Goal: Information Seeking & Learning: Learn about a topic

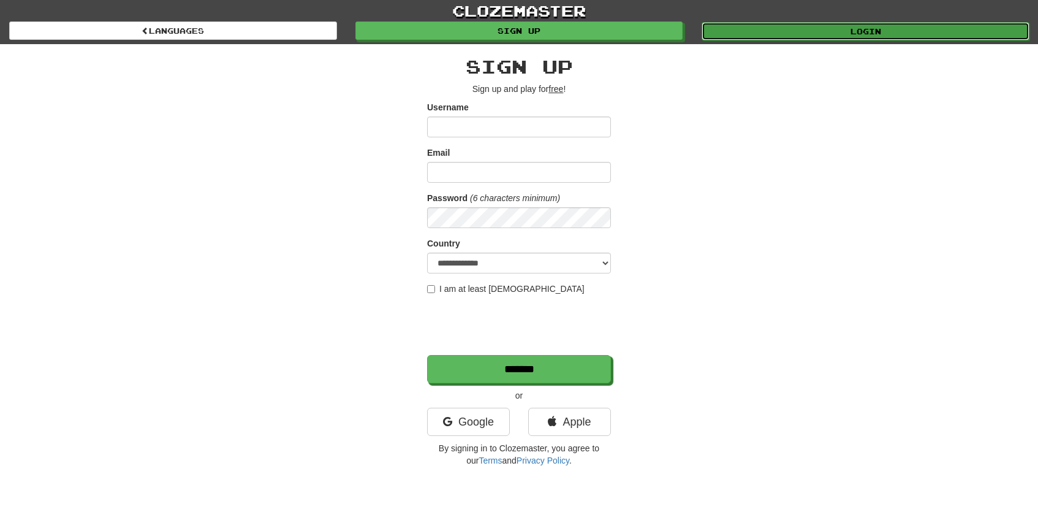
click at [861, 32] on link "Login" at bounding box center [866, 31] width 328 height 18
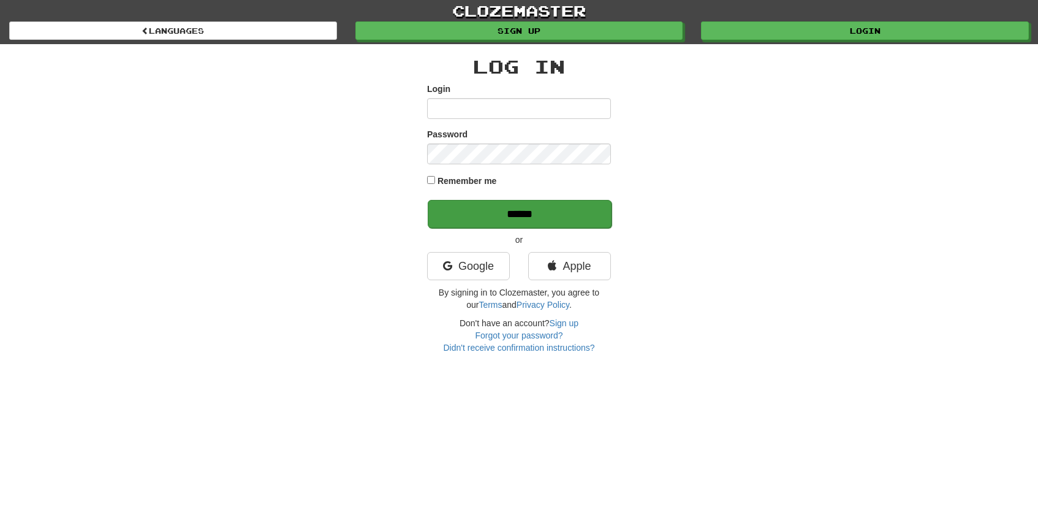
type input "*****"
click at [534, 213] on input "******" at bounding box center [520, 214] width 184 height 28
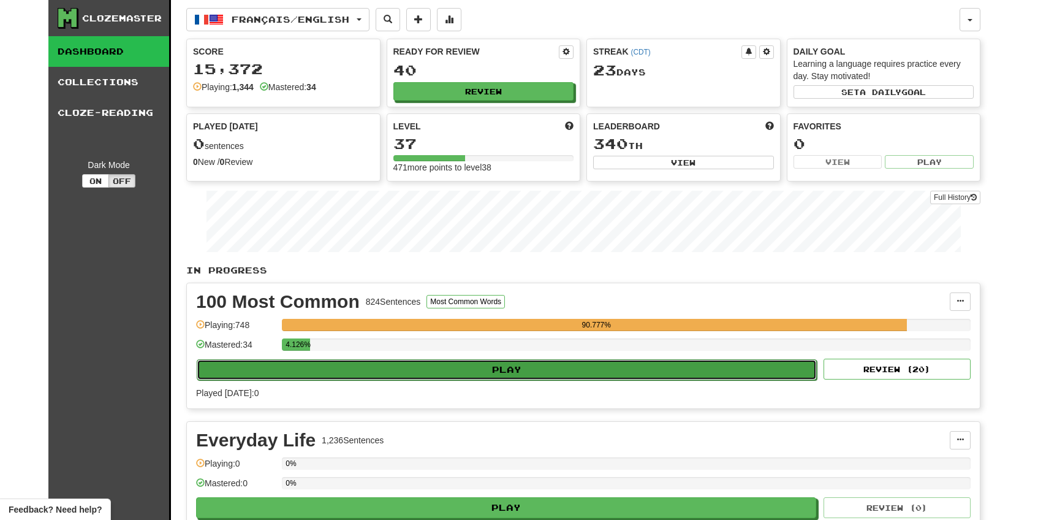
click at [493, 375] on button "Play" at bounding box center [507, 369] width 620 height 21
select select "**"
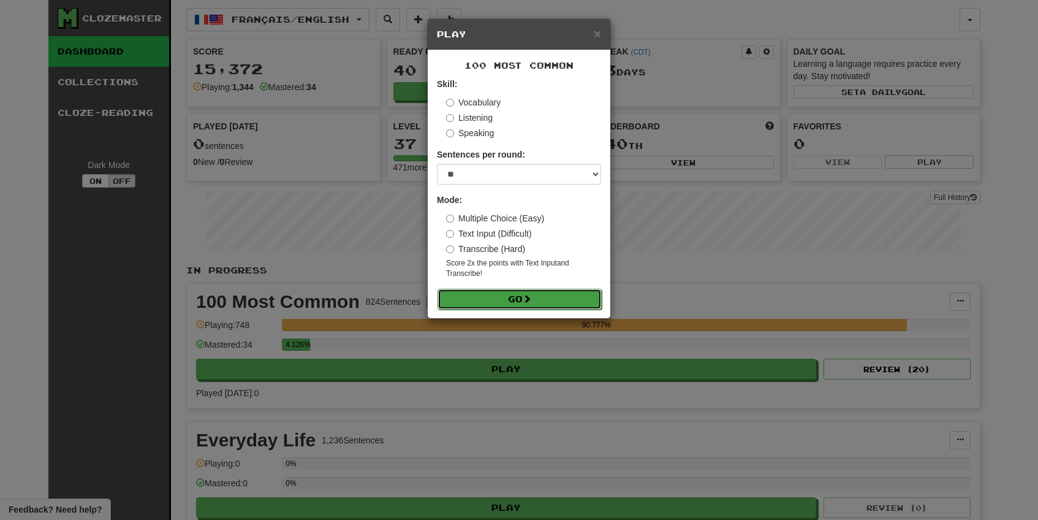
click at [498, 301] on button "Go" at bounding box center [519, 299] width 164 height 21
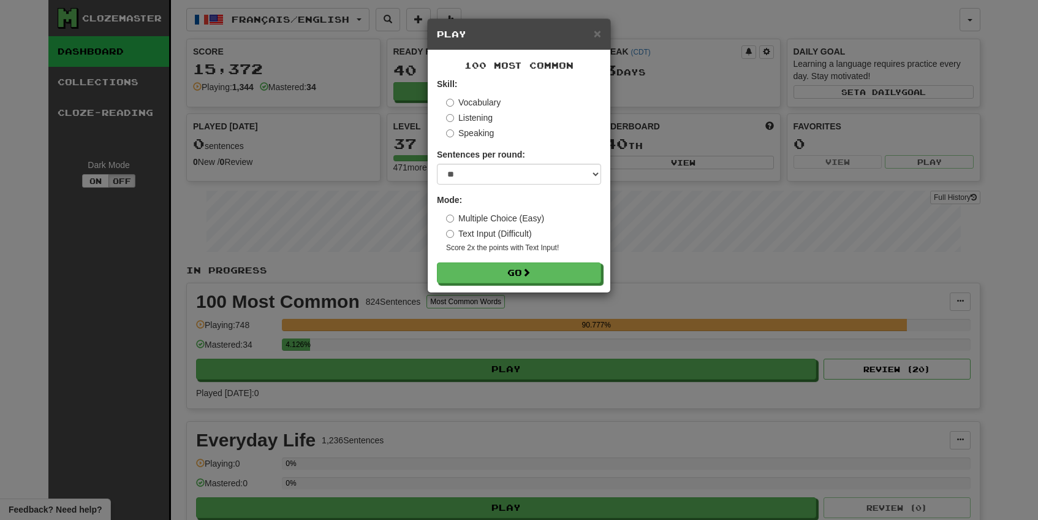
click at [534, 288] on div "100 Most Common Skill: Vocabulary Listening Speaking Sentences per round: * ** …" at bounding box center [519, 171] width 183 height 242
click at [531, 274] on span at bounding box center [527, 272] width 9 height 9
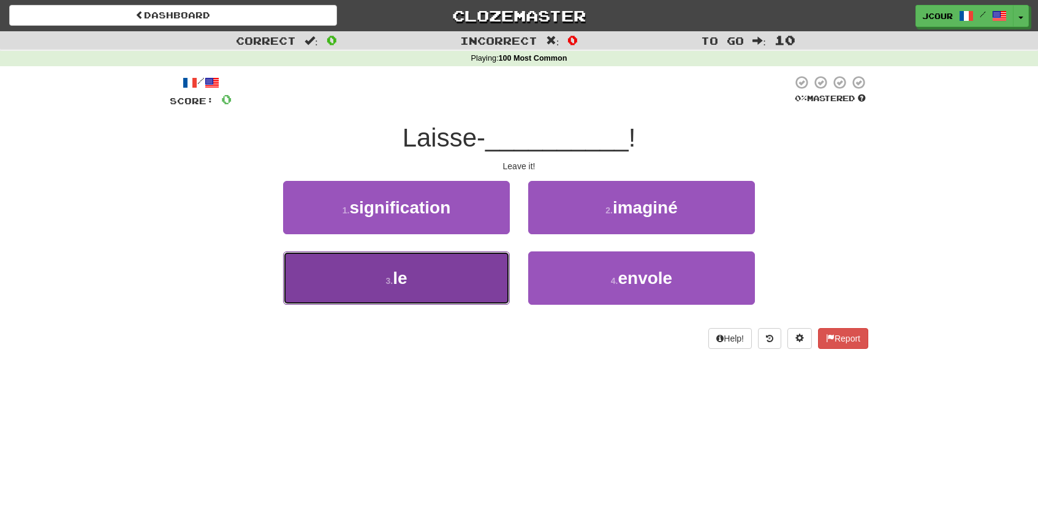
click at [472, 273] on button "3 . le" at bounding box center [396, 277] width 227 height 53
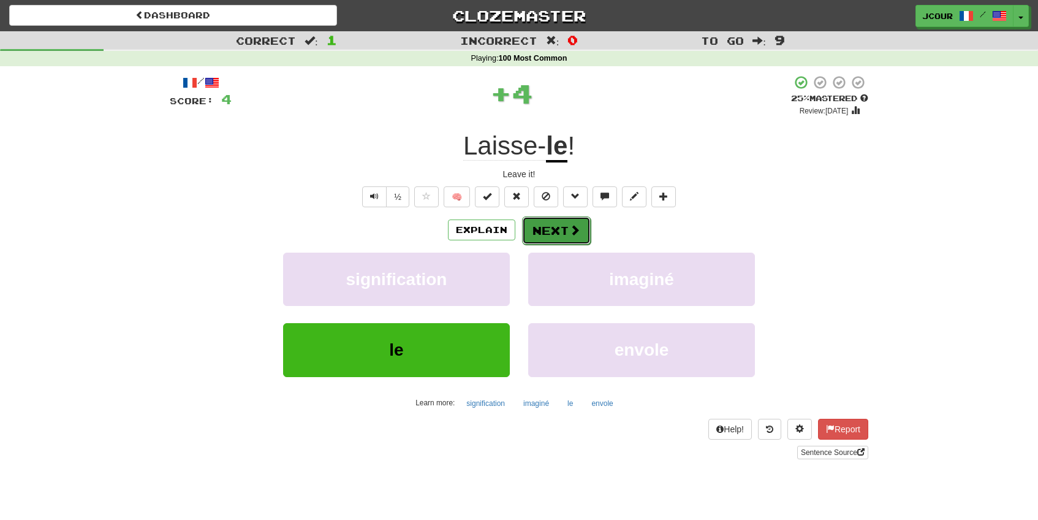
click at [548, 238] on button "Next" at bounding box center [556, 230] width 69 height 28
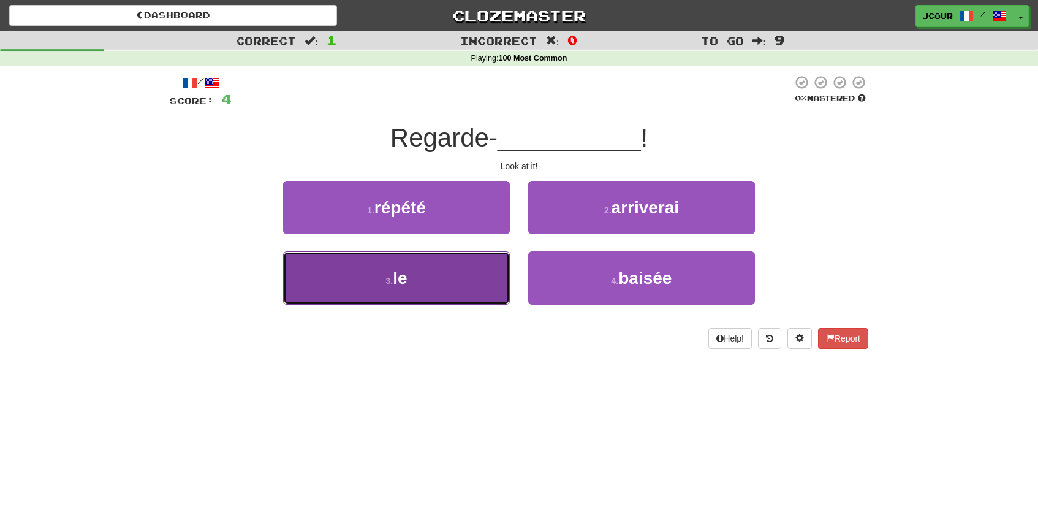
click at [456, 289] on button "3 . le" at bounding box center [396, 277] width 227 height 53
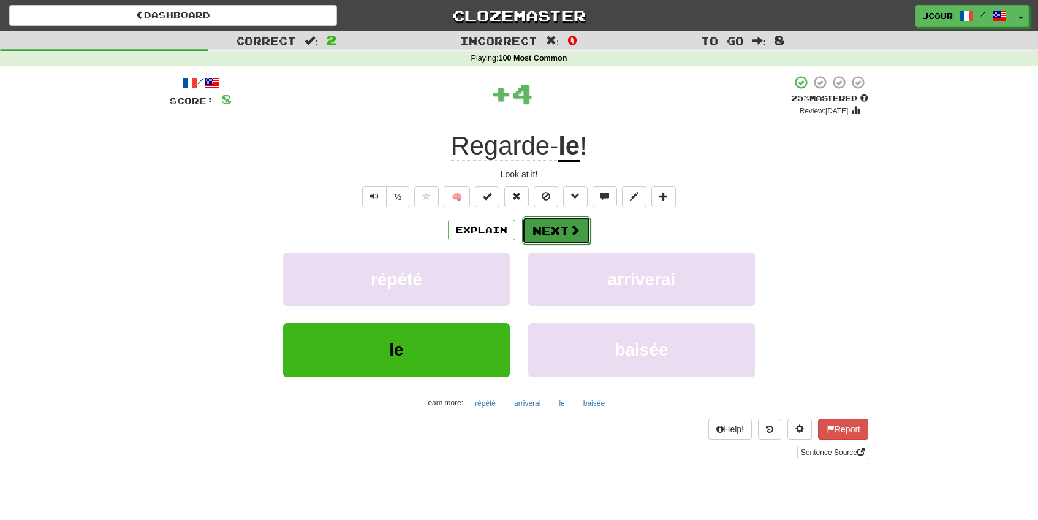
click at [547, 241] on button "Next" at bounding box center [556, 230] width 69 height 28
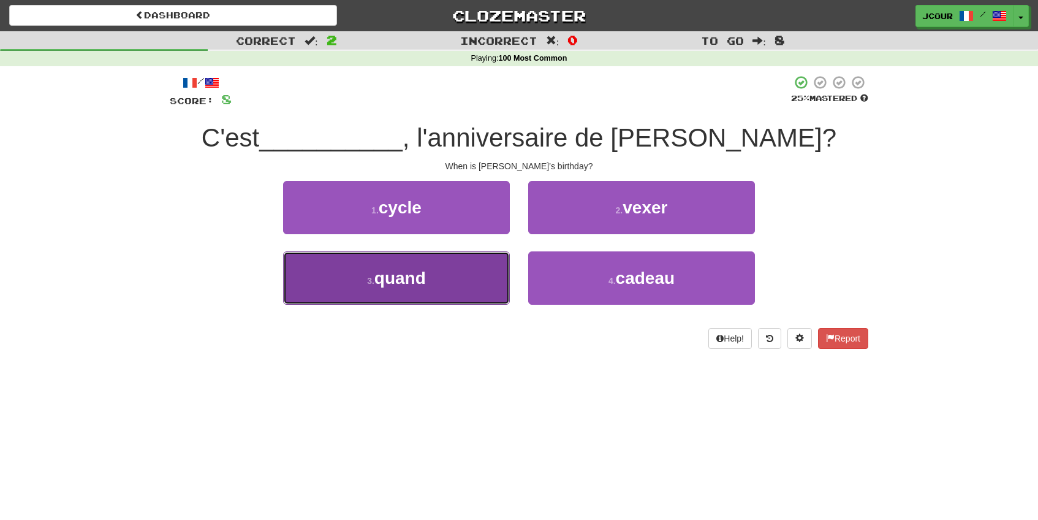
click at [464, 282] on button "3 . quand" at bounding box center [396, 277] width 227 height 53
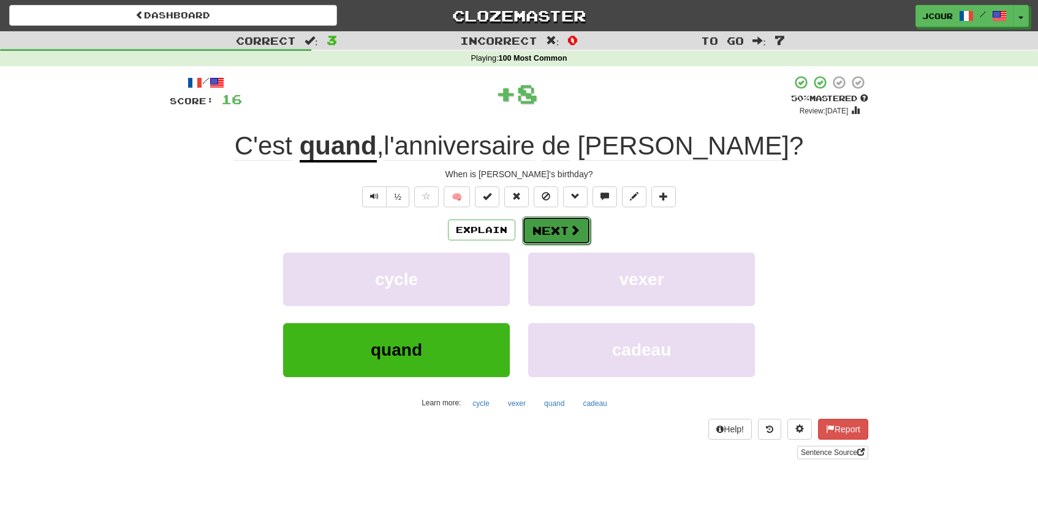
click at [564, 230] on button "Next" at bounding box center [556, 230] width 69 height 28
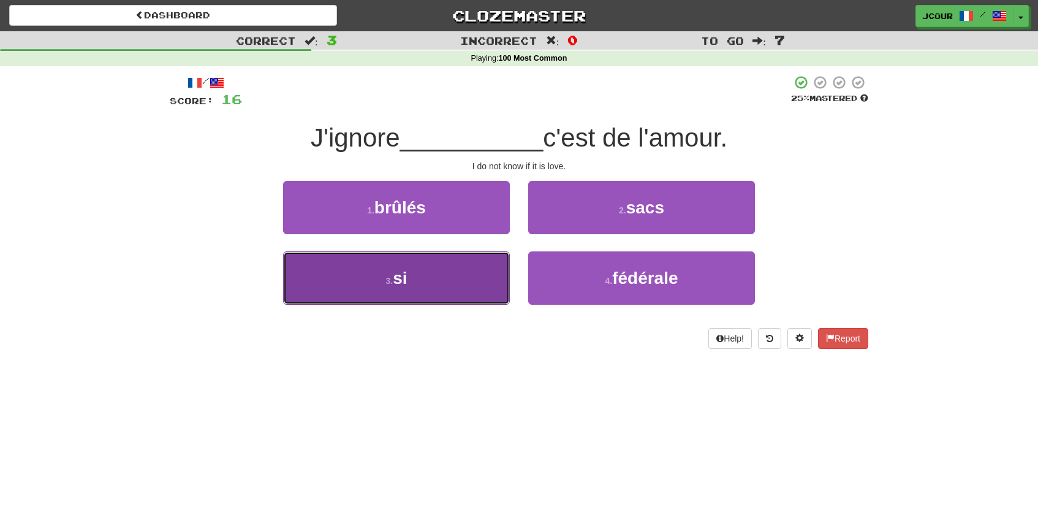
click at [456, 278] on button "3 . si" at bounding box center [396, 277] width 227 height 53
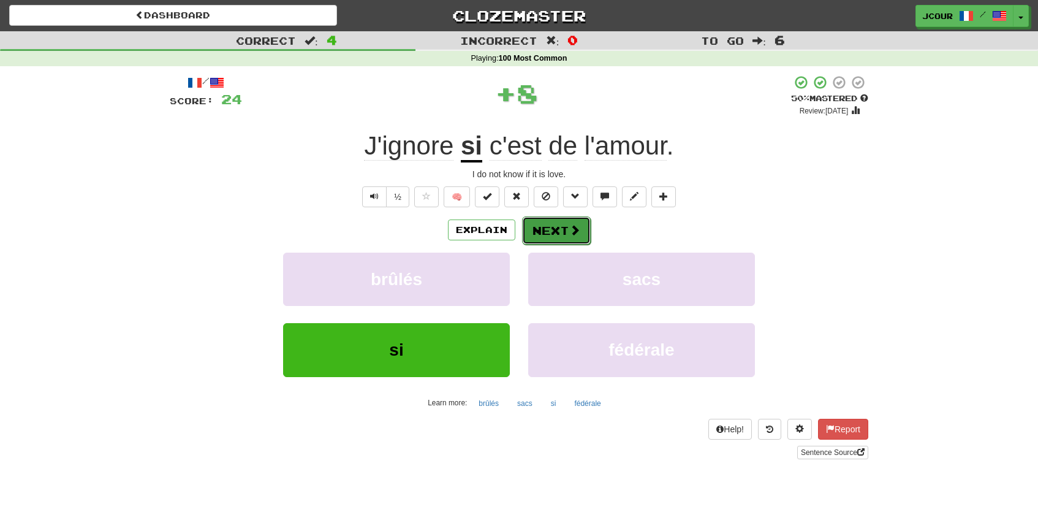
click at [540, 224] on button "Next" at bounding box center [556, 230] width 69 height 28
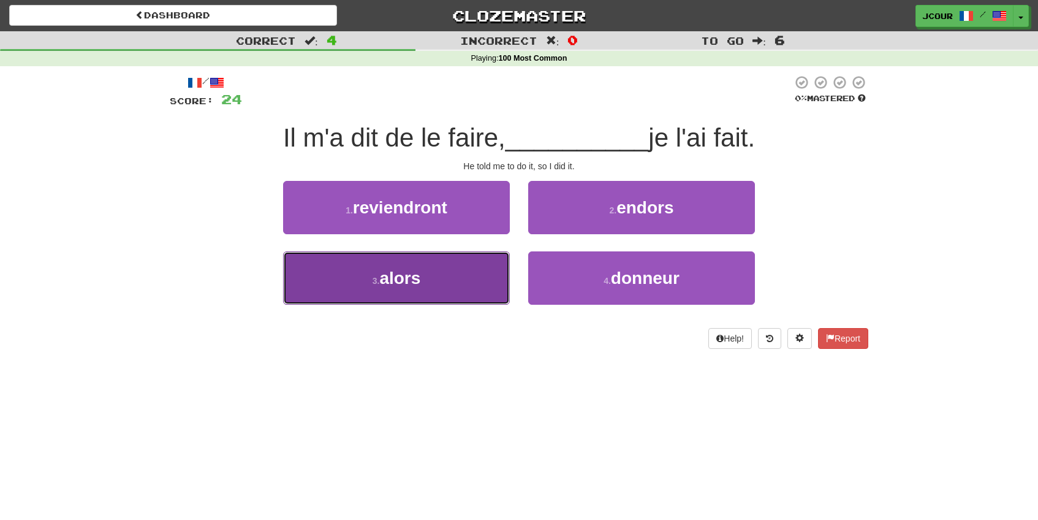
click at [458, 269] on button "3 . alors" at bounding box center [396, 277] width 227 height 53
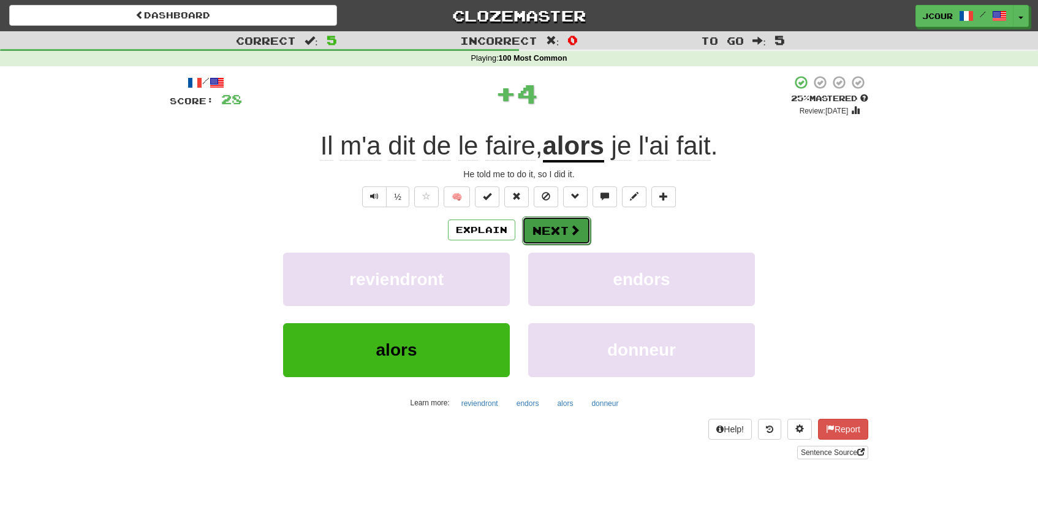
click at [558, 222] on button "Next" at bounding box center [556, 230] width 69 height 28
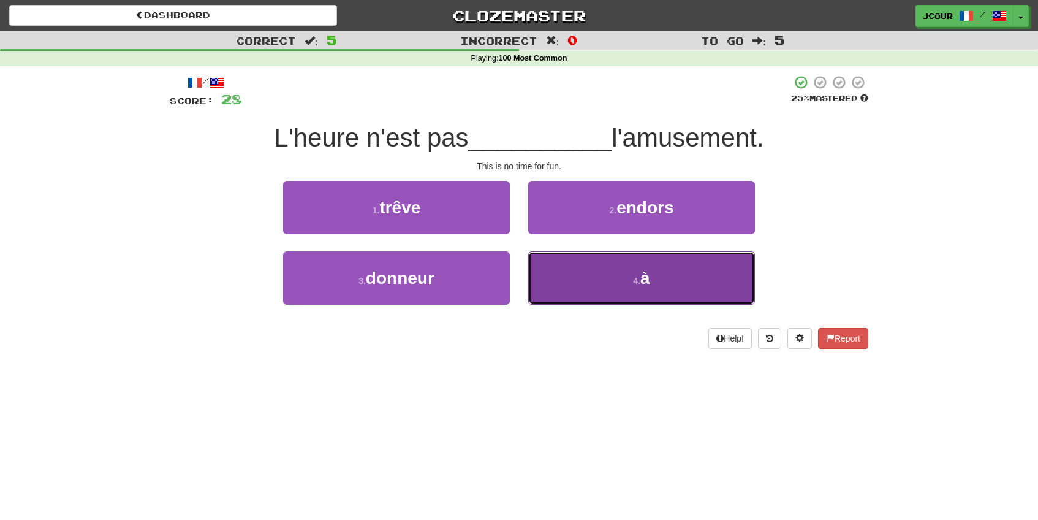
click at [595, 279] on button "4 . à" at bounding box center [641, 277] width 227 height 53
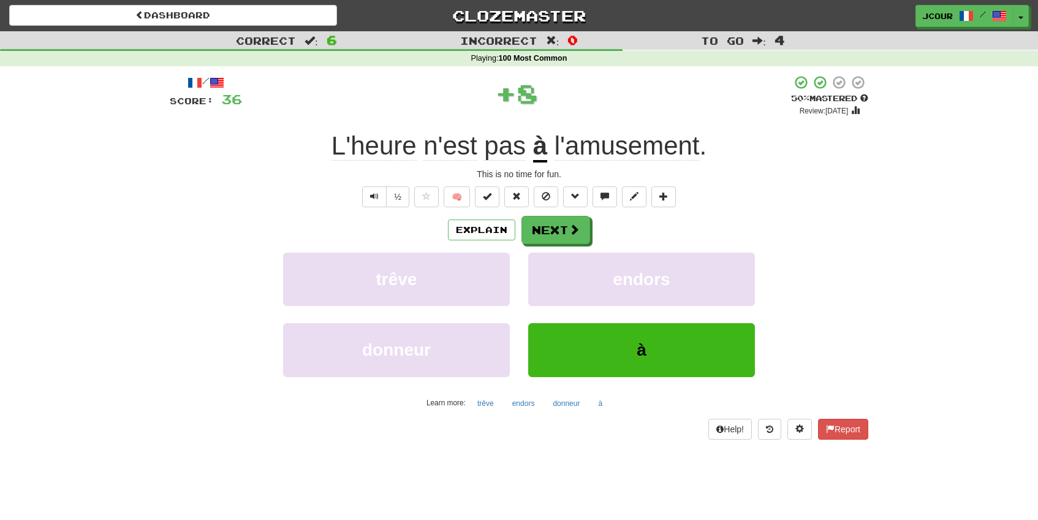
click at [593, 237] on div "Explain Next" at bounding box center [519, 230] width 699 height 28
click at [577, 231] on span at bounding box center [574, 229] width 11 height 11
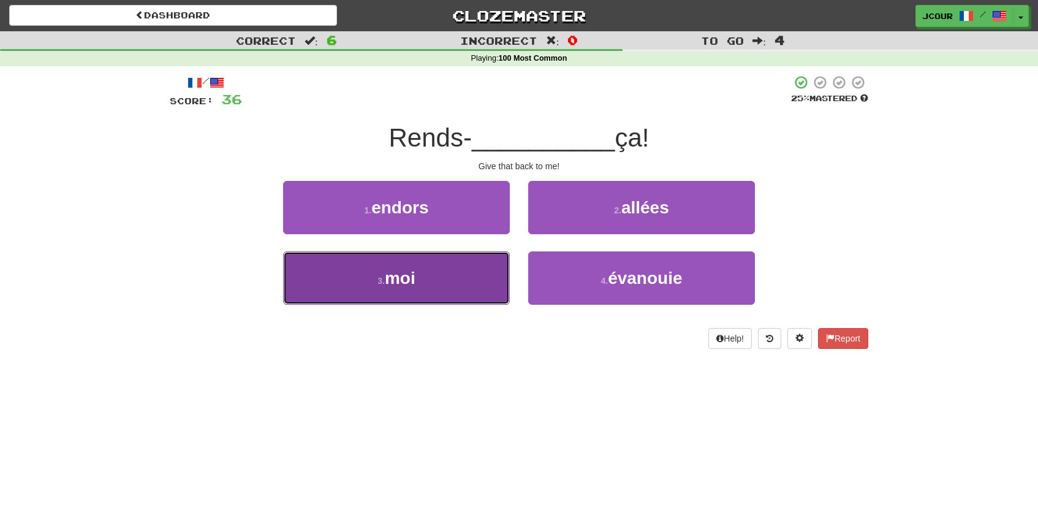
click at [464, 292] on button "3 . moi" at bounding box center [396, 277] width 227 height 53
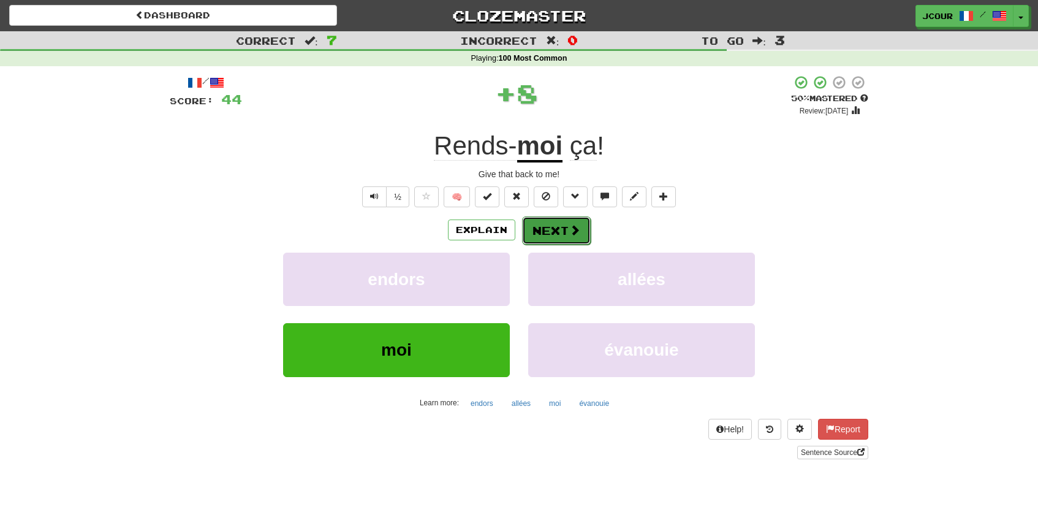
click at [574, 242] on button "Next" at bounding box center [556, 230] width 69 height 28
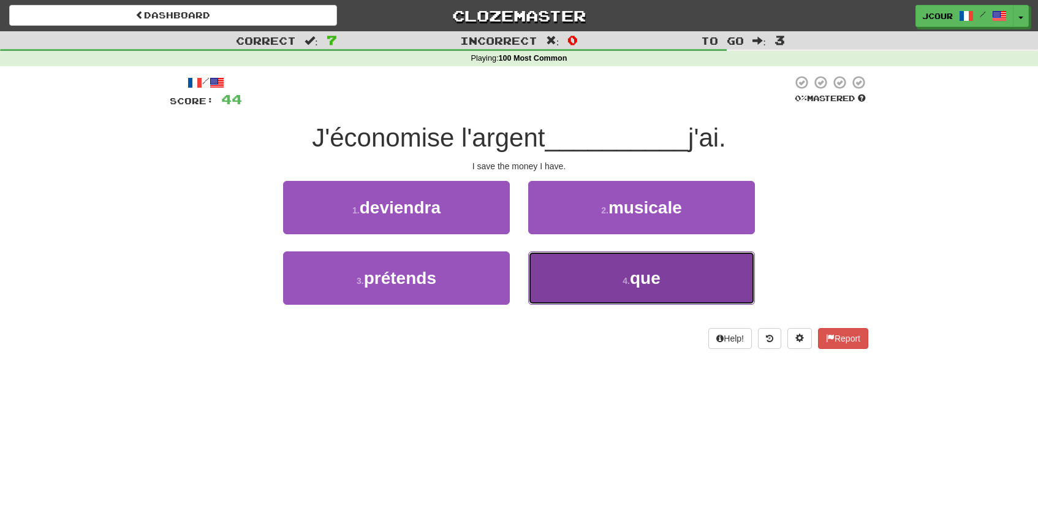
click at [586, 281] on button "4 . que" at bounding box center [641, 277] width 227 height 53
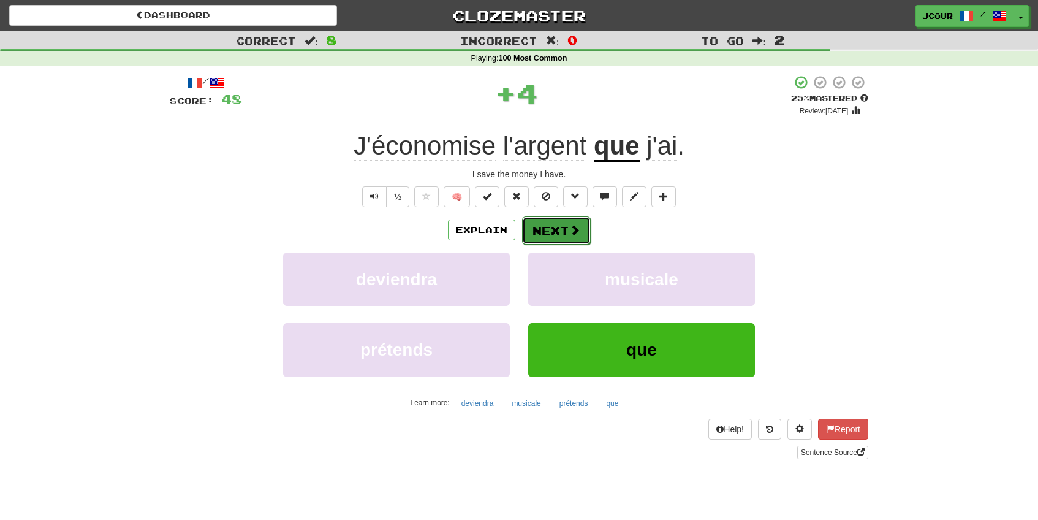
click at [565, 230] on button "Next" at bounding box center [556, 230] width 69 height 28
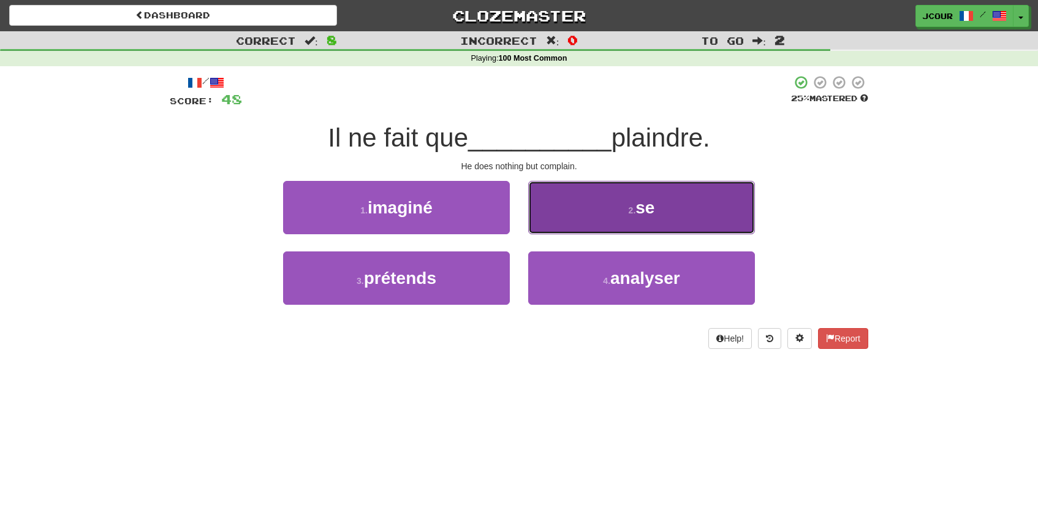
click at [626, 210] on button "2 . se" at bounding box center [641, 207] width 227 height 53
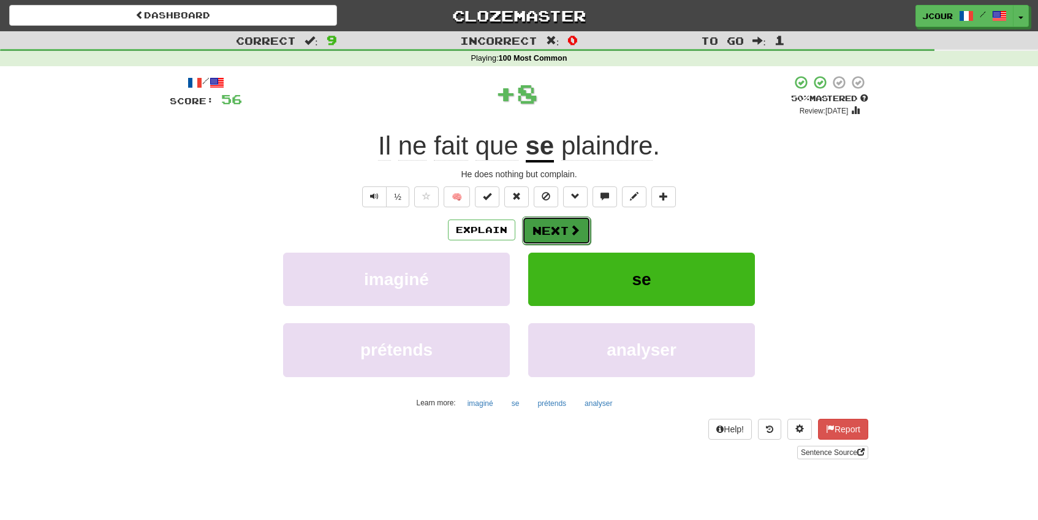
click at [565, 223] on button "Next" at bounding box center [556, 230] width 69 height 28
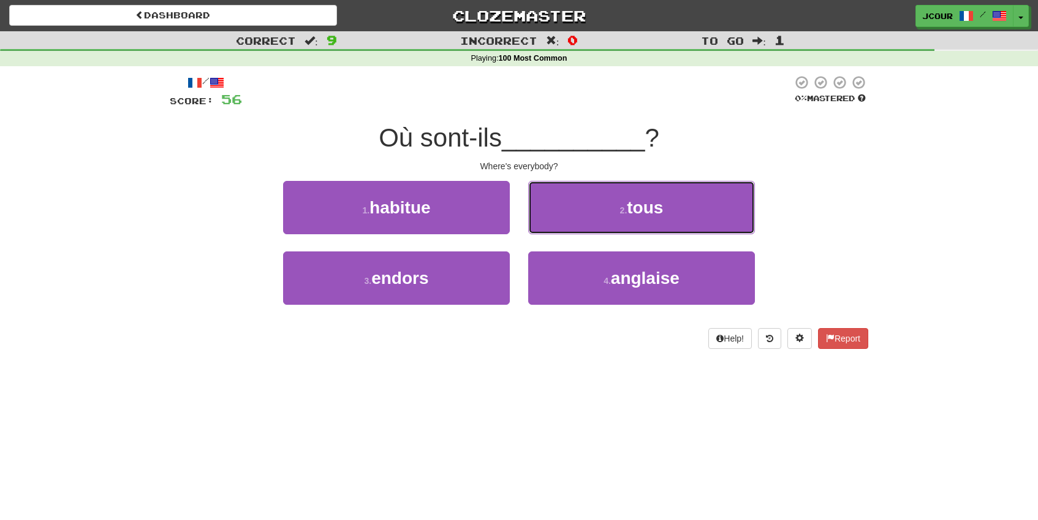
click at [565, 223] on button "2 . tous" at bounding box center [641, 207] width 227 height 53
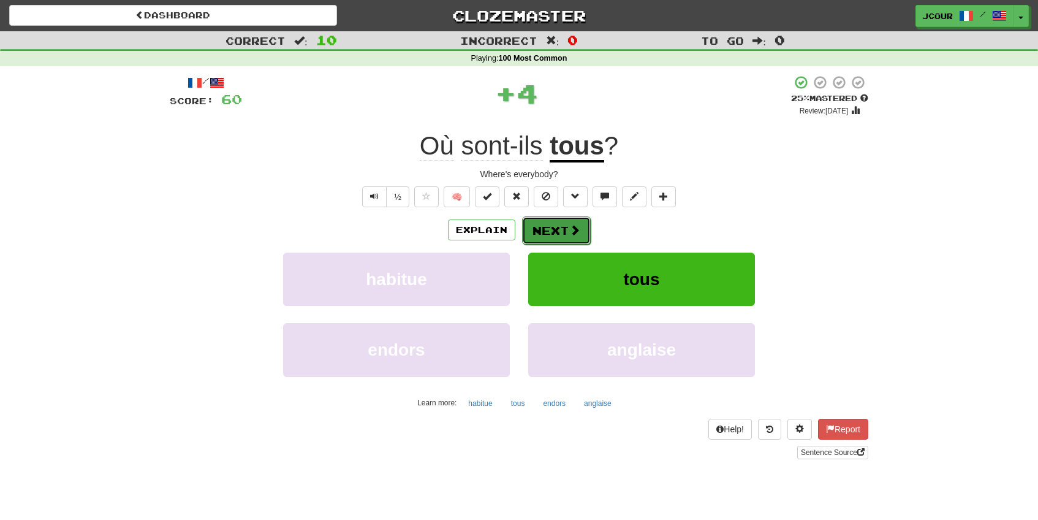
click at [564, 225] on button "Next" at bounding box center [556, 230] width 69 height 28
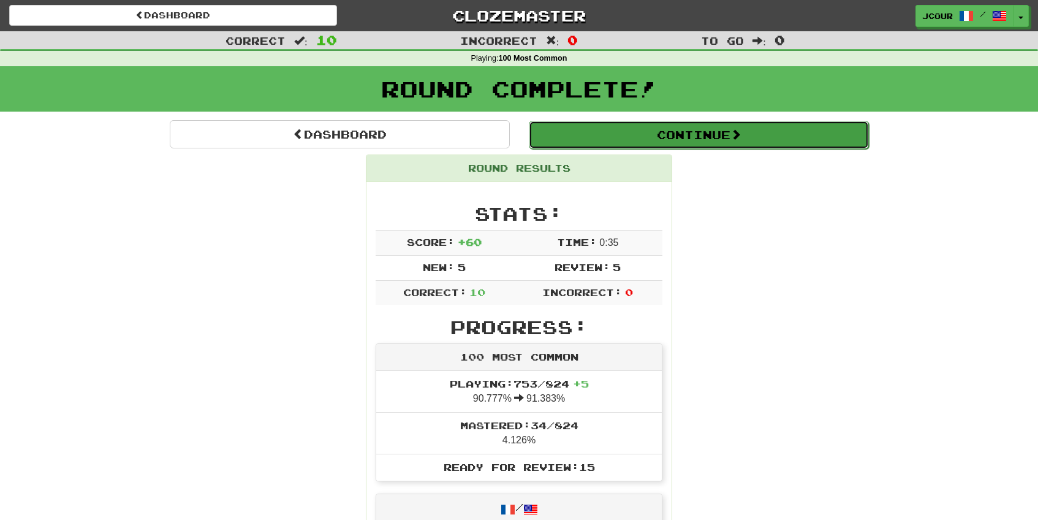
click at [649, 137] on button "Continue" at bounding box center [699, 135] width 340 height 28
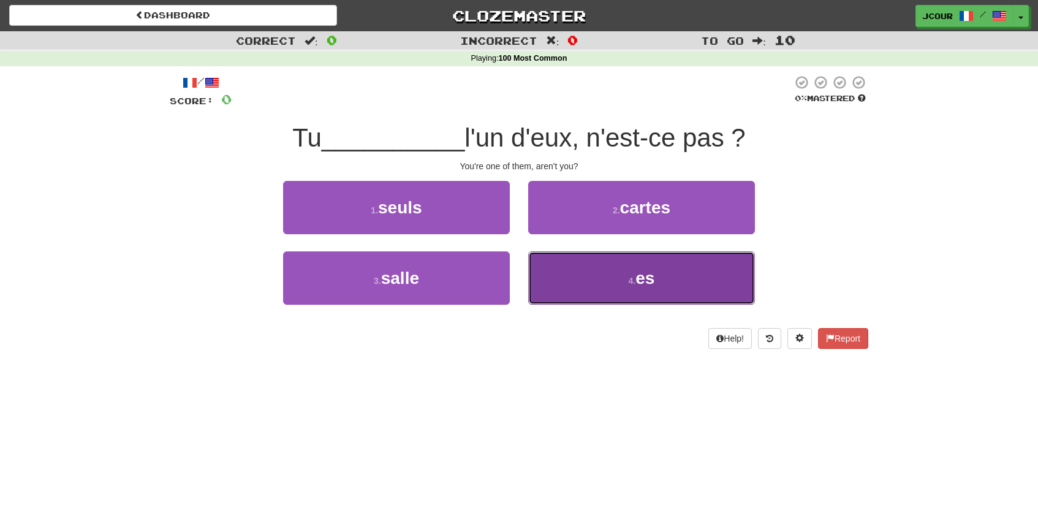
click at [604, 279] on button "4 . es" at bounding box center [641, 277] width 227 height 53
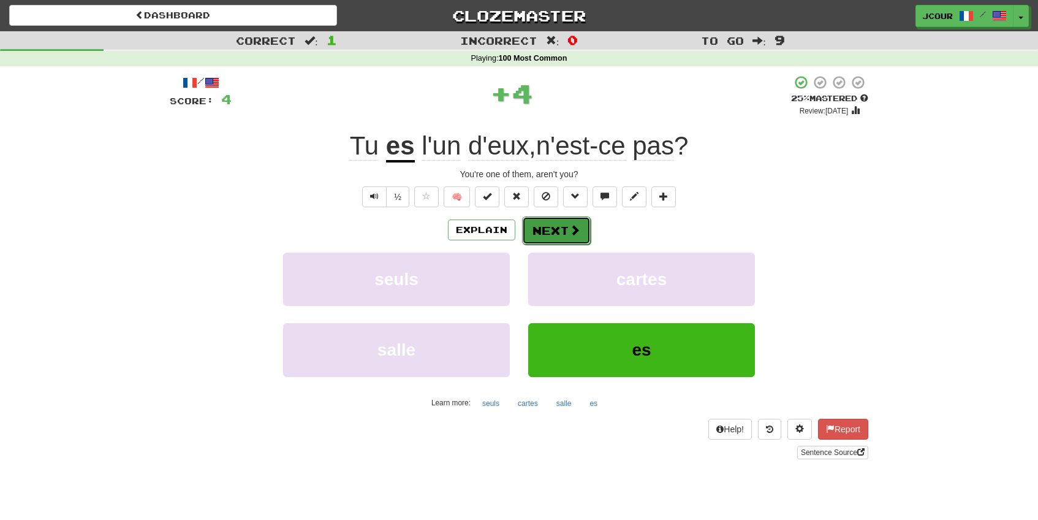
click at [570, 234] on span at bounding box center [574, 229] width 11 height 11
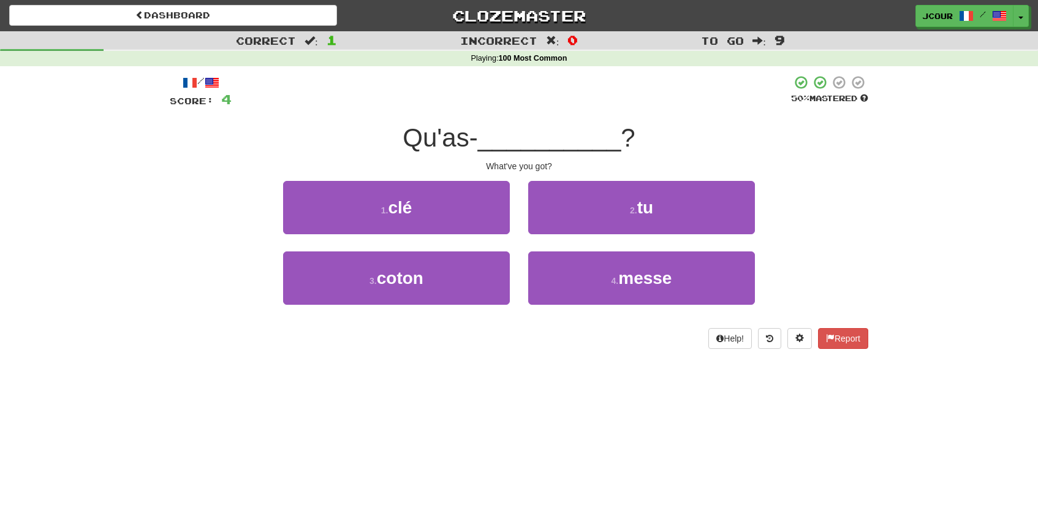
click at [570, 233] on div "2 . tu" at bounding box center [641, 216] width 245 height 70
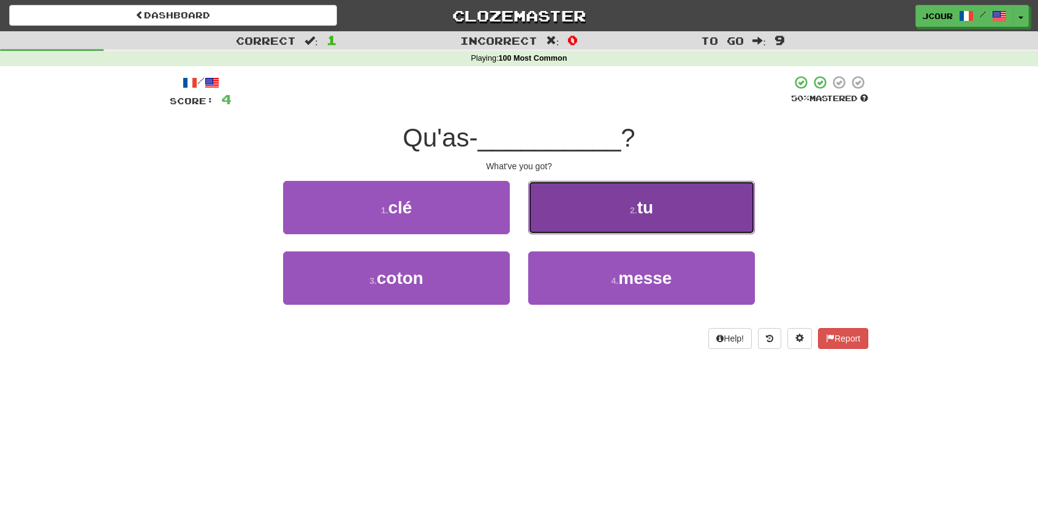
click at [571, 207] on button "2 . tu" at bounding box center [641, 207] width 227 height 53
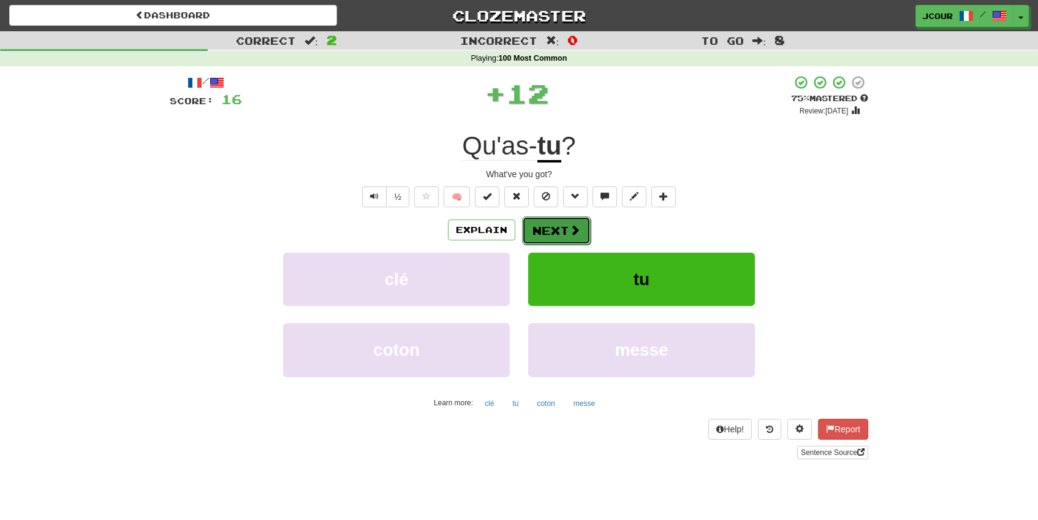
click at [556, 228] on button "Next" at bounding box center [556, 230] width 69 height 28
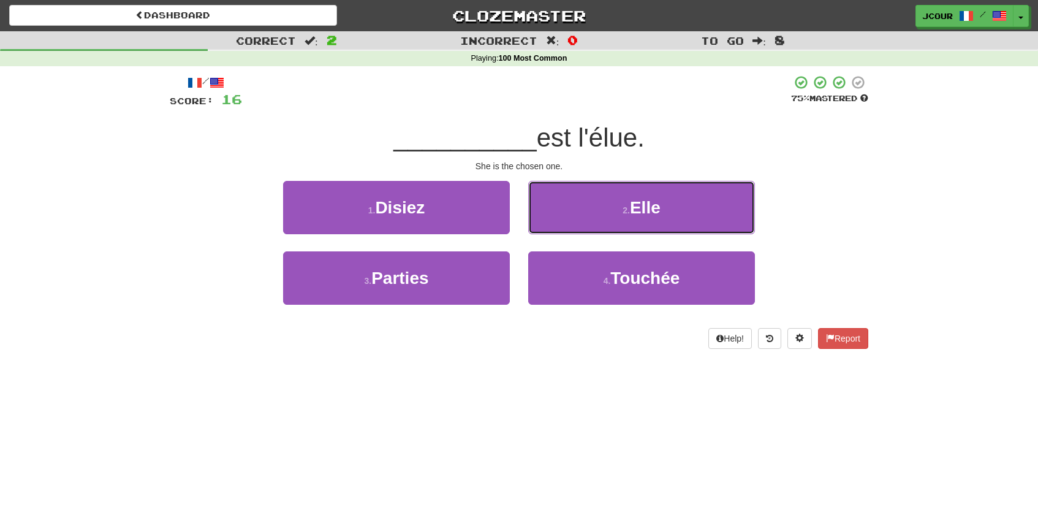
click at [556, 228] on button "2 . Elle" at bounding box center [641, 207] width 227 height 53
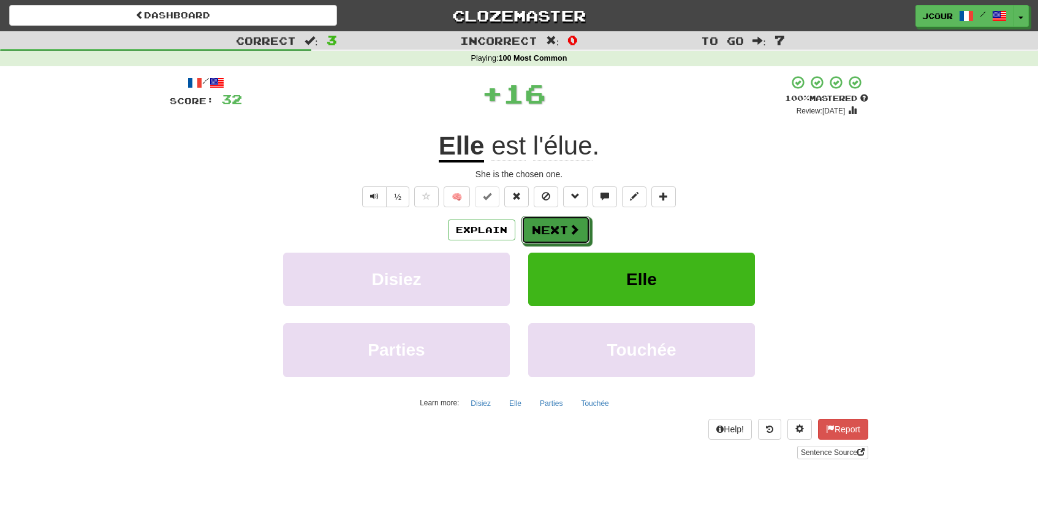
click at [556, 228] on button "Next" at bounding box center [555, 230] width 69 height 28
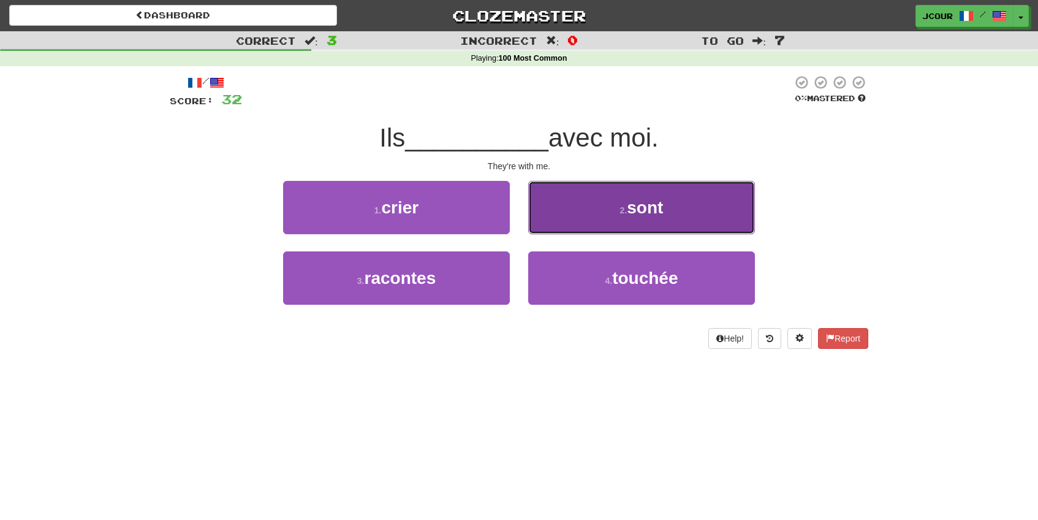
click at [588, 224] on button "2 . sont" at bounding box center [641, 207] width 227 height 53
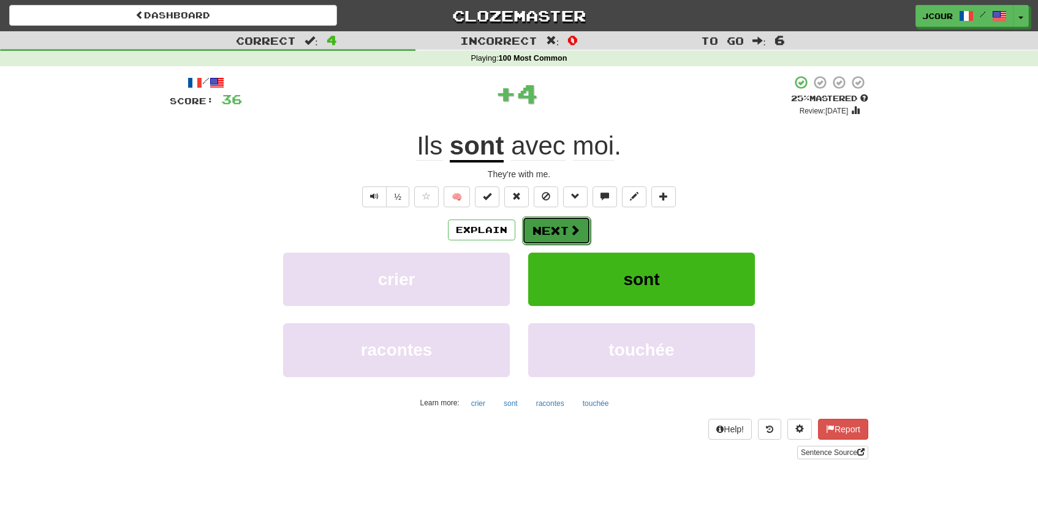
click at [569, 232] on span at bounding box center [574, 229] width 11 height 11
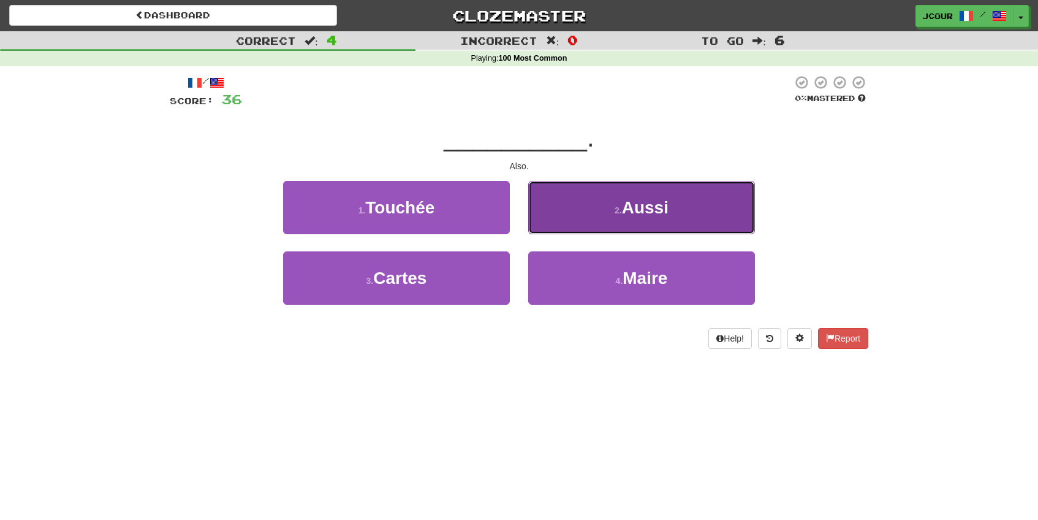
click at [583, 224] on button "2 . Aussi" at bounding box center [641, 207] width 227 height 53
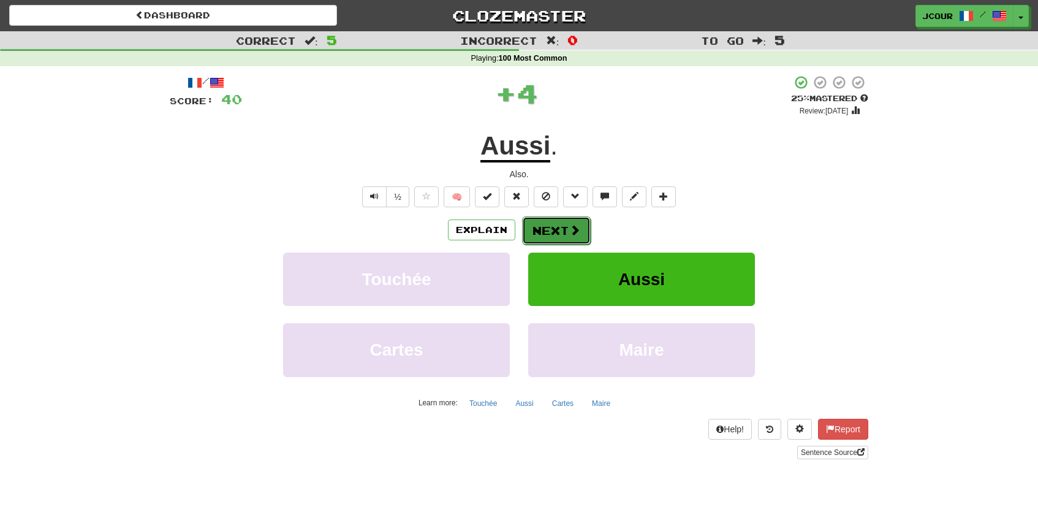
click at [580, 230] on button "Next" at bounding box center [556, 230] width 69 height 28
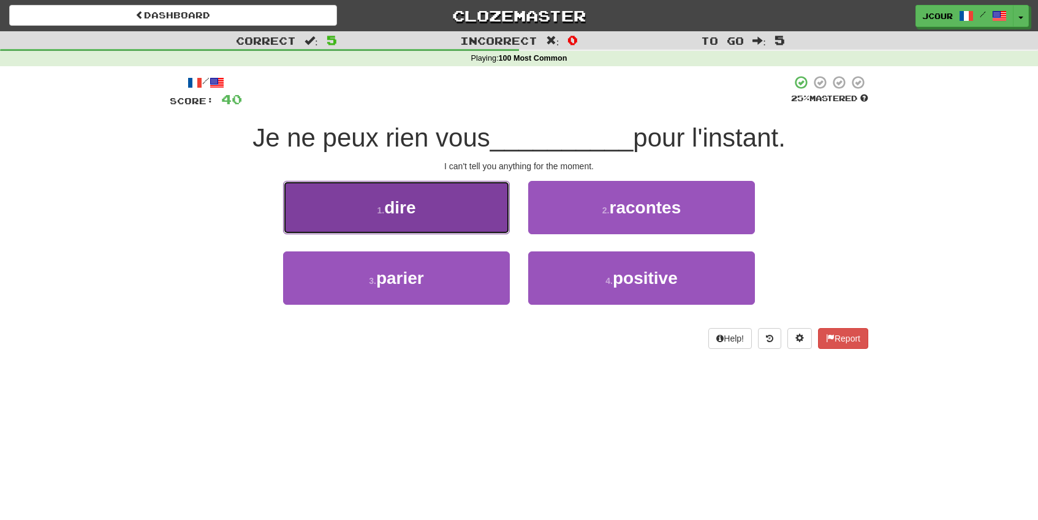
click at [460, 196] on button "1 . dire" at bounding box center [396, 207] width 227 height 53
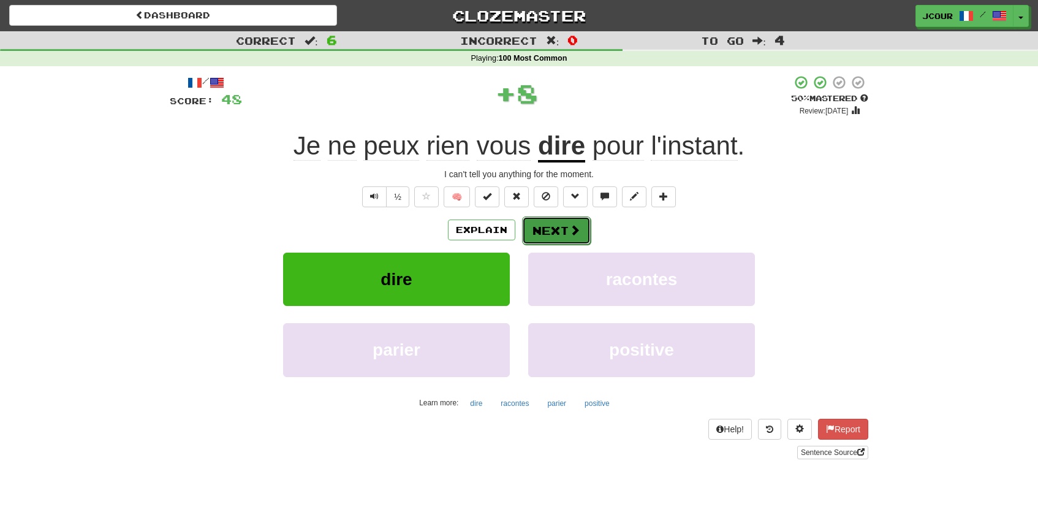
click at [564, 227] on button "Next" at bounding box center [556, 230] width 69 height 28
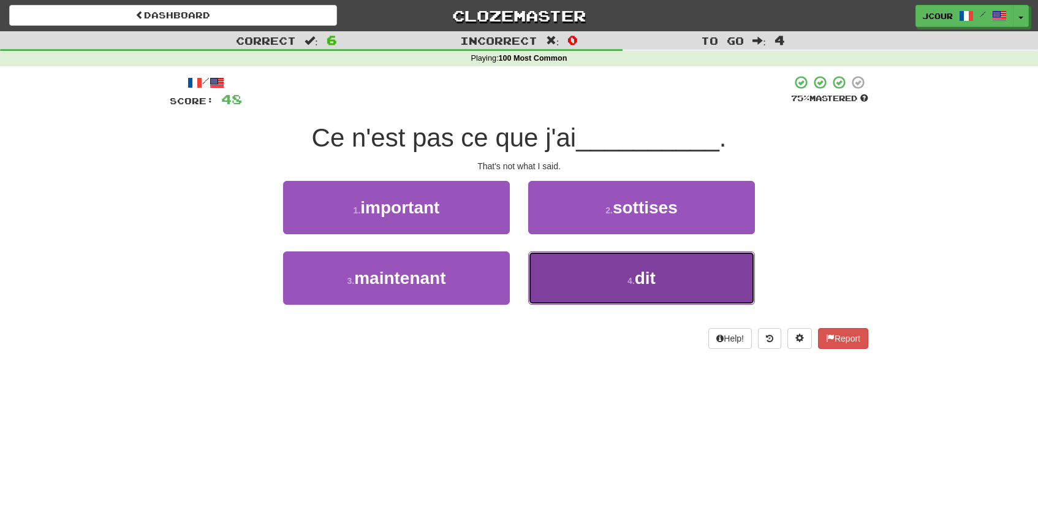
click at [604, 298] on button "4 . dit" at bounding box center [641, 277] width 227 height 53
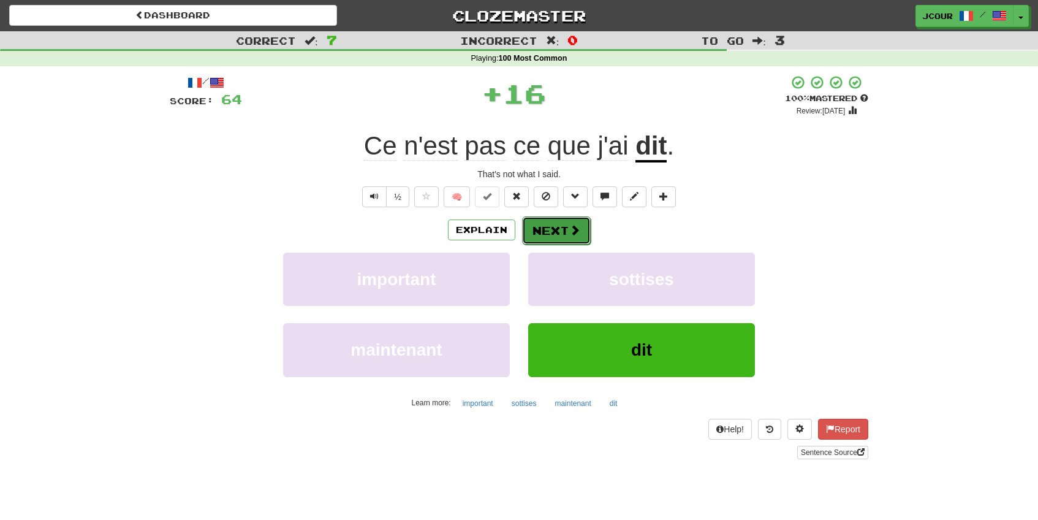
click at [583, 233] on button "Next" at bounding box center [556, 230] width 69 height 28
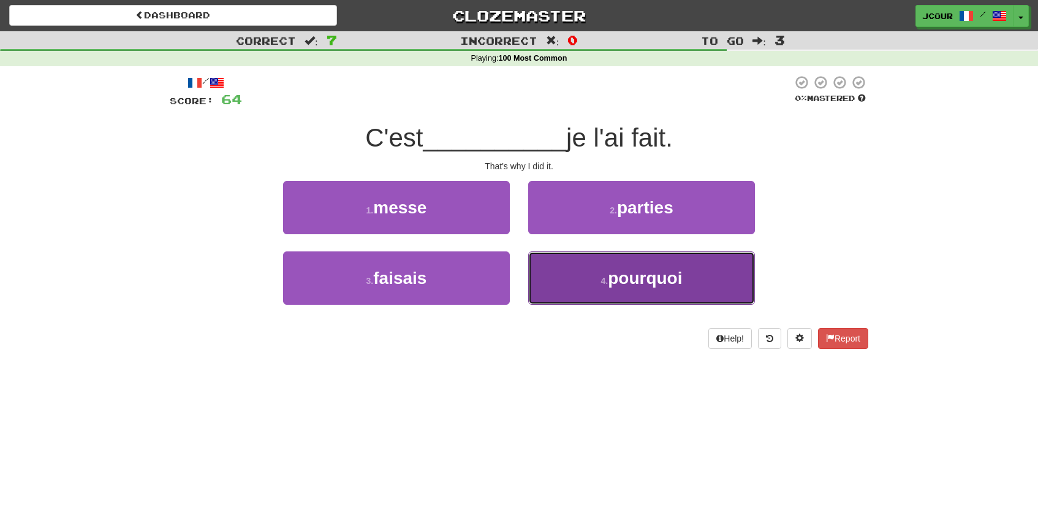
click at [559, 280] on button "4 . pourquoi" at bounding box center [641, 277] width 227 height 53
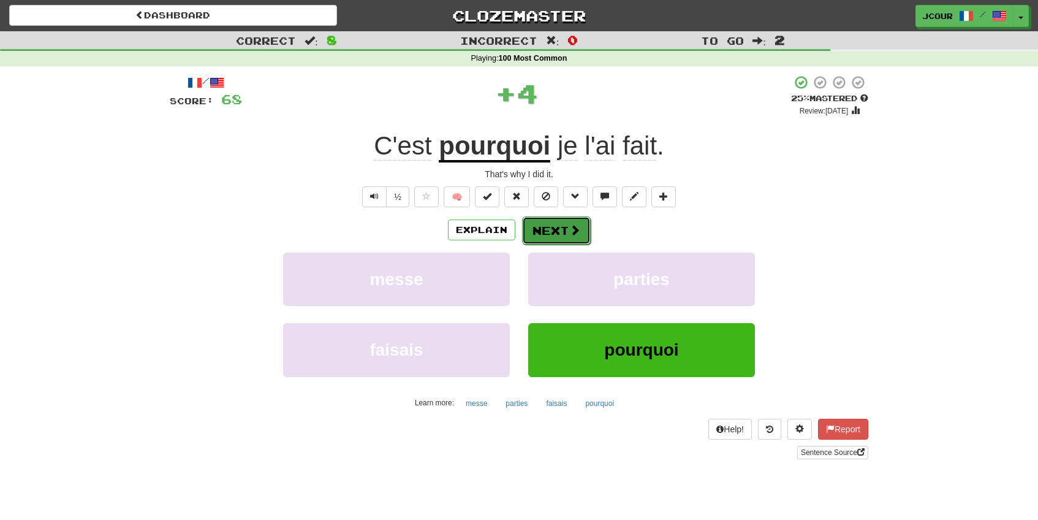
click at [550, 232] on button "Next" at bounding box center [556, 230] width 69 height 28
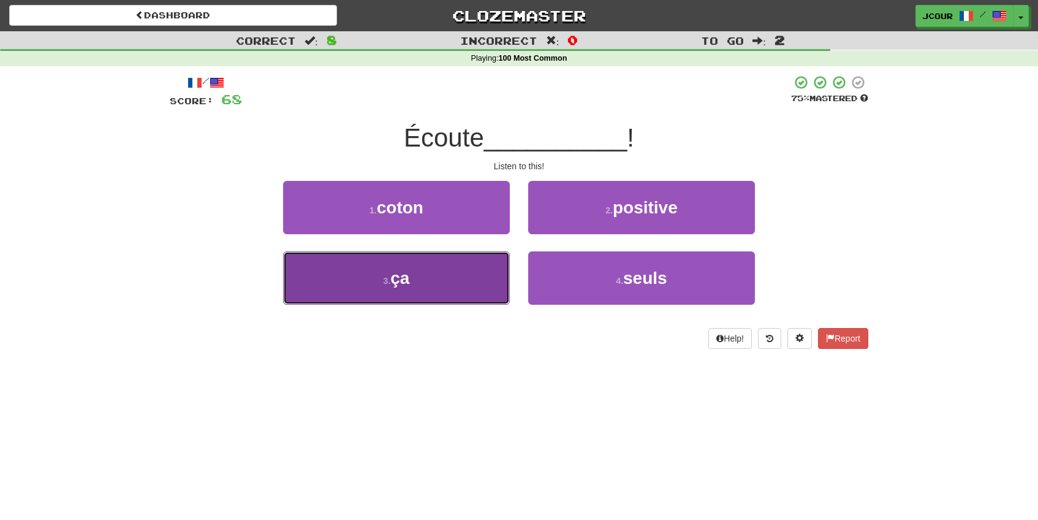
click at [487, 274] on button "3 . ça" at bounding box center [396, 277] width 227 height 53
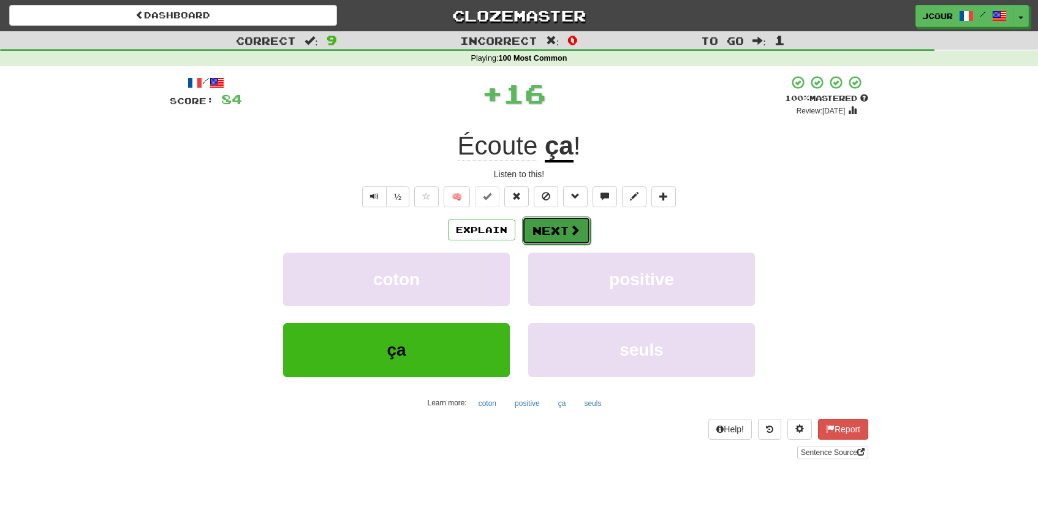
click at [538, 231] on button "Next" at bounding box center [556, 230] width 69 height 28
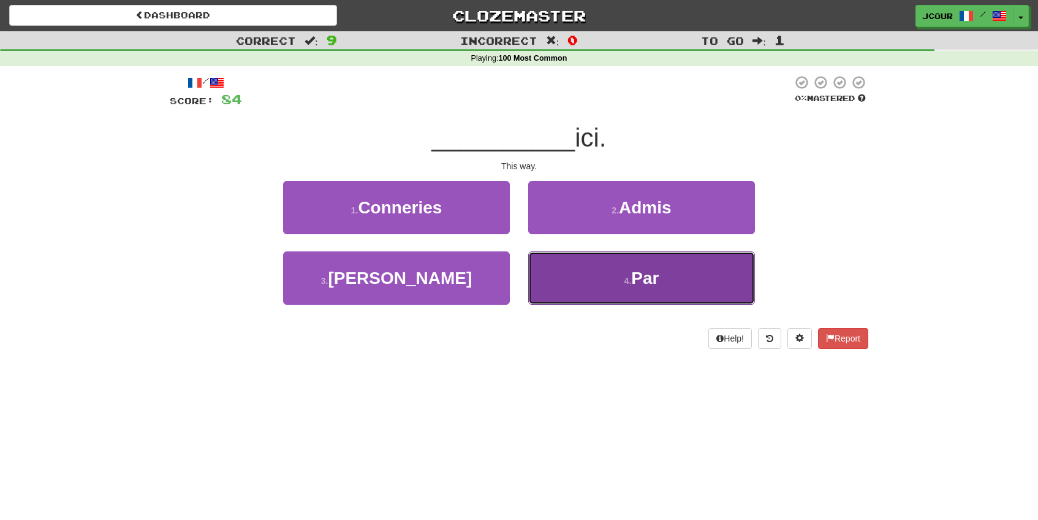
click at [565, 270] on button "4 . Par" at bounding box center [641, 277] width 227 height 53
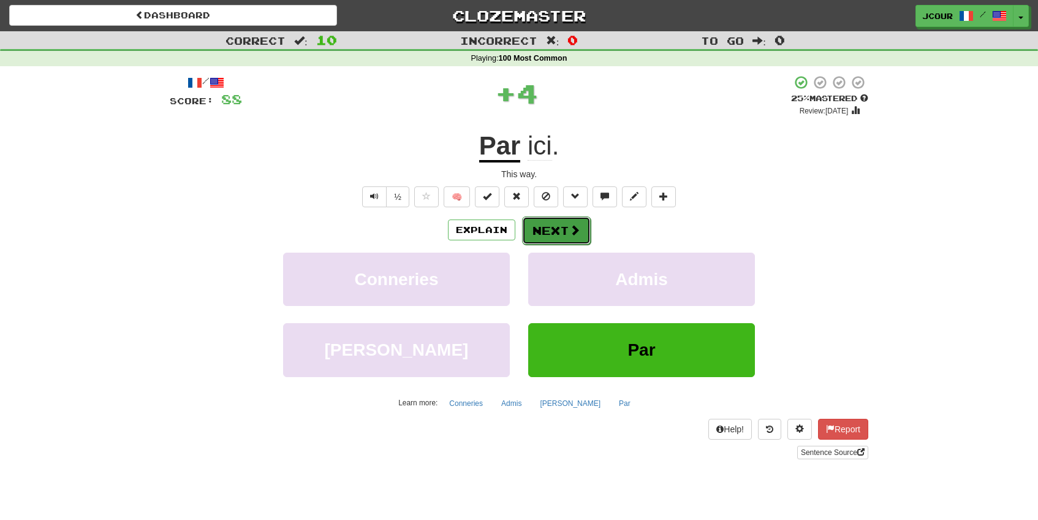
click at [551, 221] on button "Next" at bounding box center [556, 230] width 69 height 28
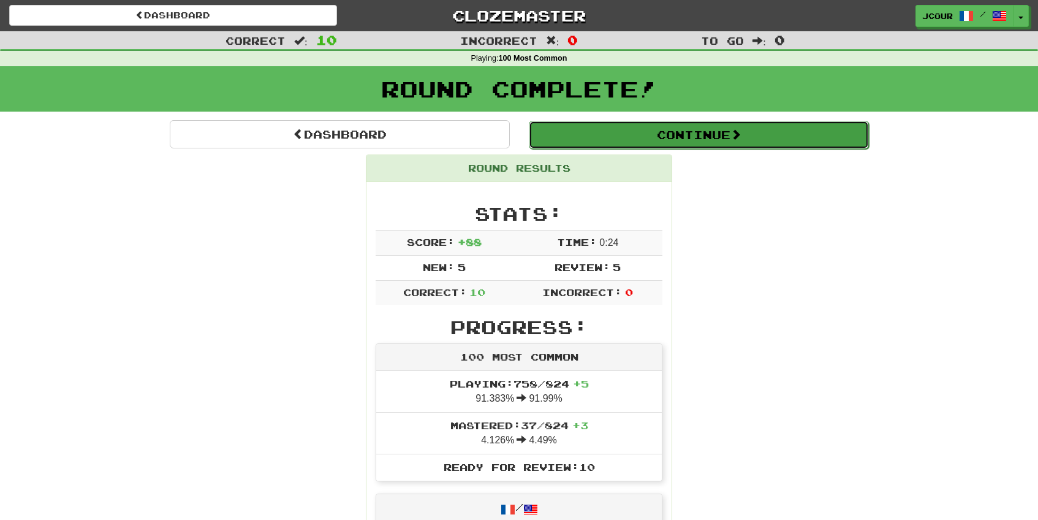
click at [692, 129] on button "Continue" at bounding box center [699, 135] width 340 height 28
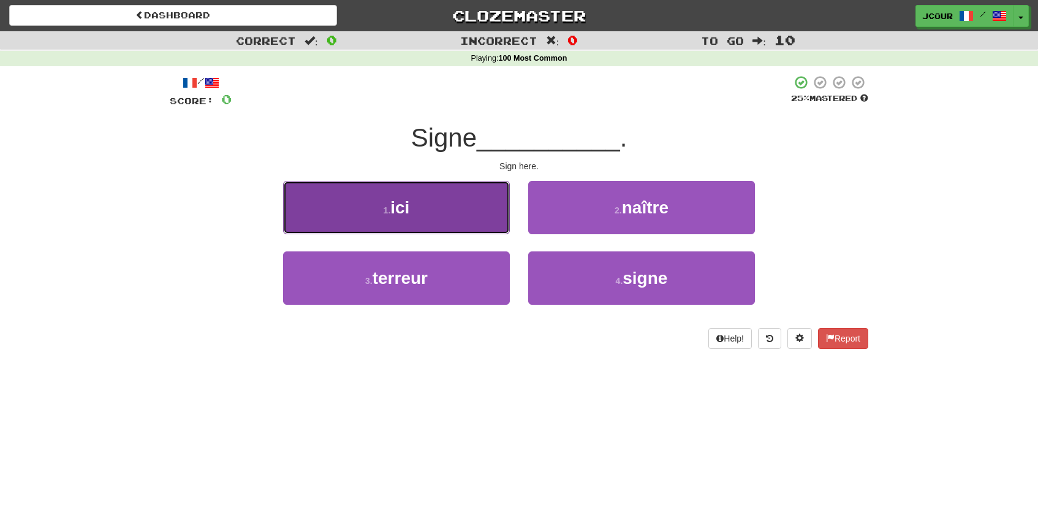
click at [460, 213] on button "1 . ici" at bounding box center [396, 207] width 227 height 53
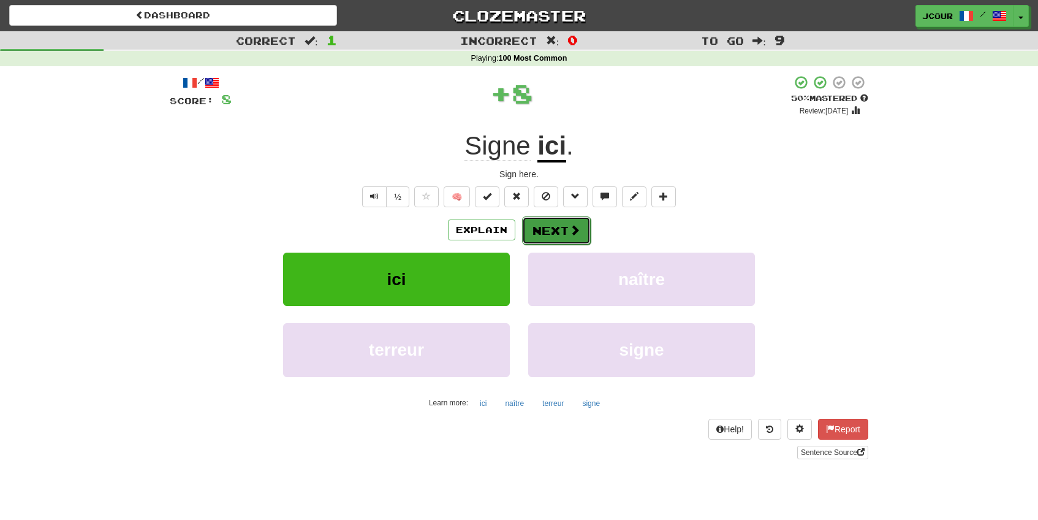
click at [567, 234] on button "Next" at bounding box center [556, 230] width 69 height 28
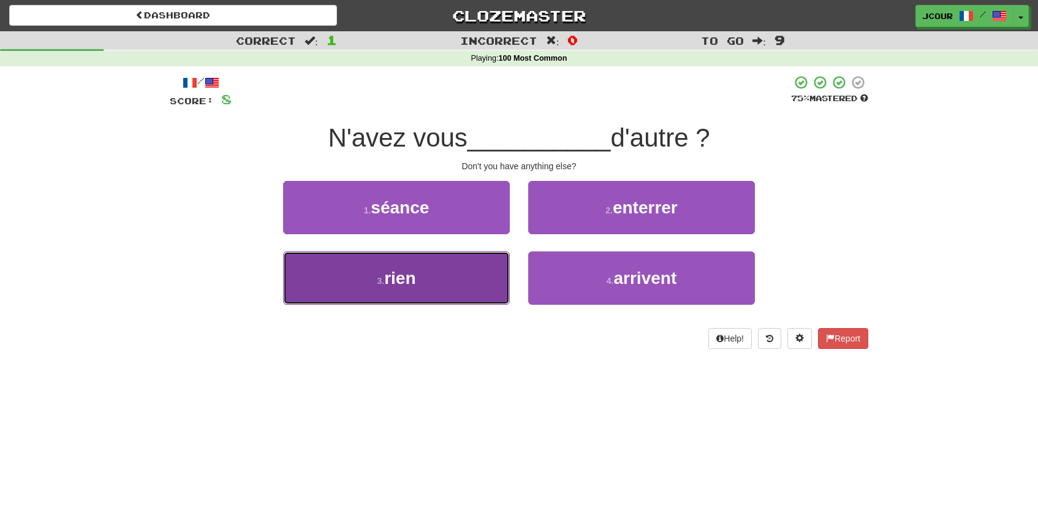
click at [492, 266] on button "3 . rien" at bounding box center [396, 277] width 227 height 53
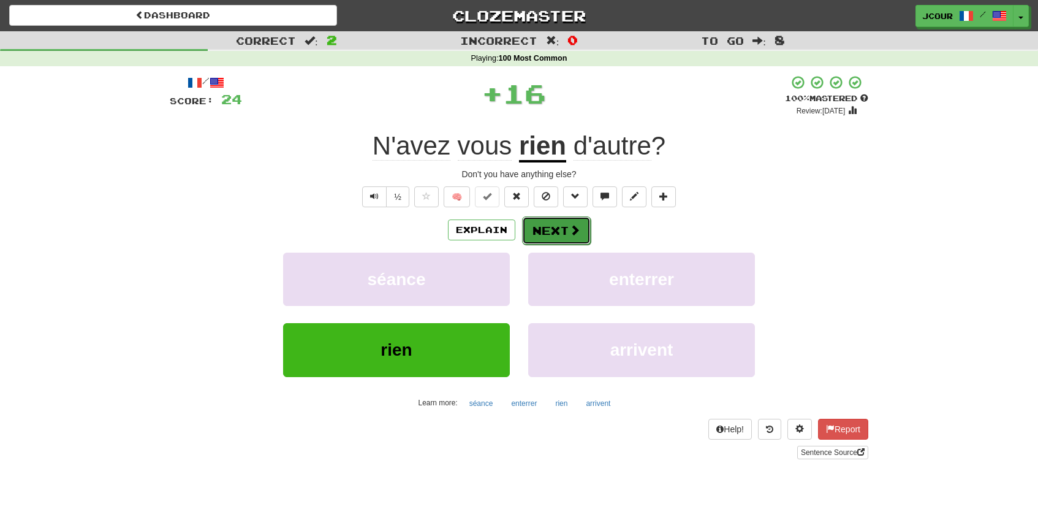
click at [552, 234] on button "Next" at bounding box center [556, 230] width 69 height 28
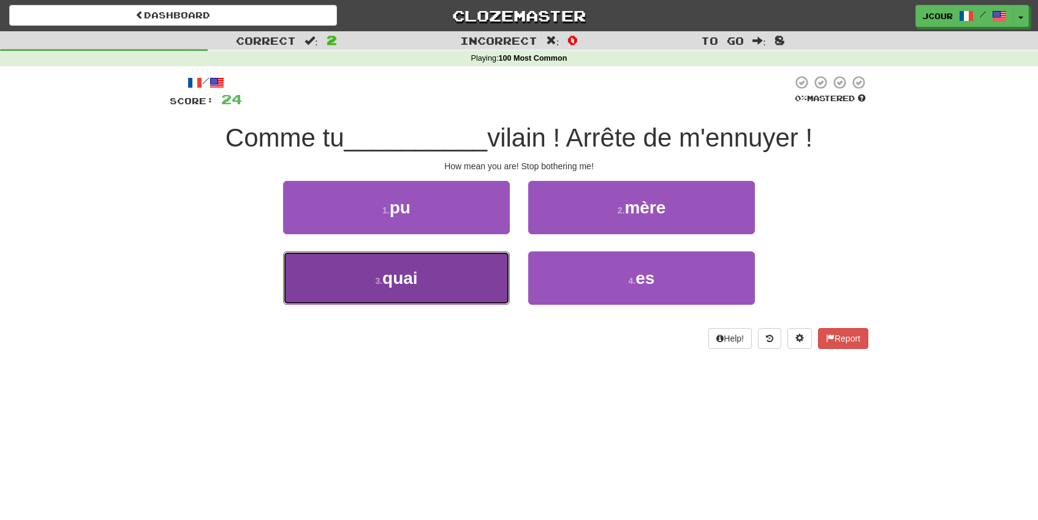
click at [483, 273] on button "3 . quai" at bounding box center [396, 277] width 227 height 53
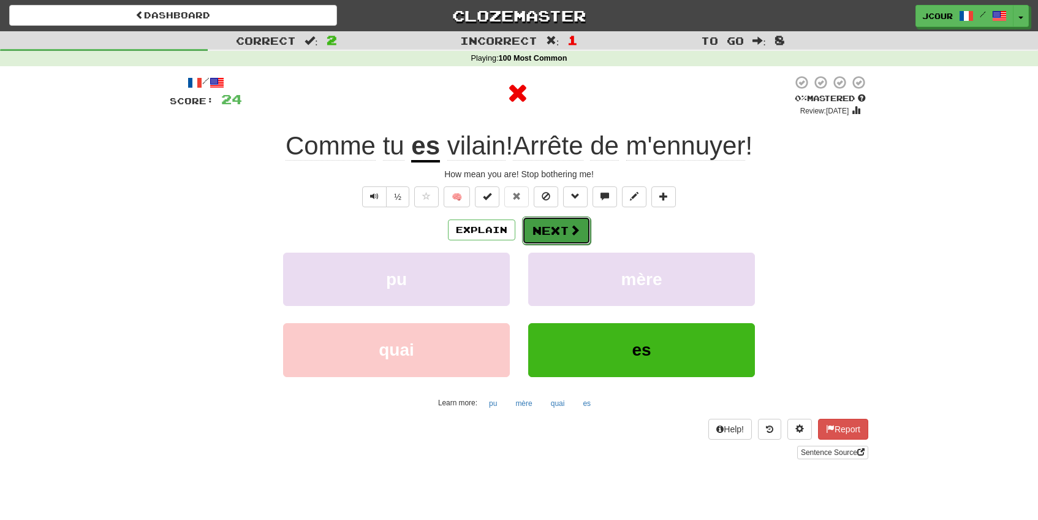
click at [555, 237] on button "Next" at bounding box center [556, 230] width 69 height 28
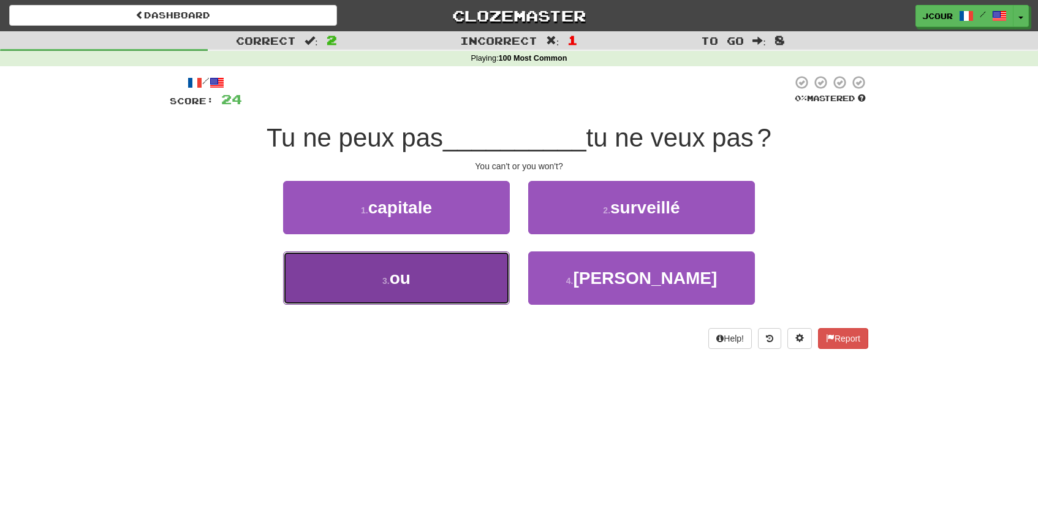
click at [454, 292] on button "3 . ou" at bounding box center [396, 277] width 227 height 53
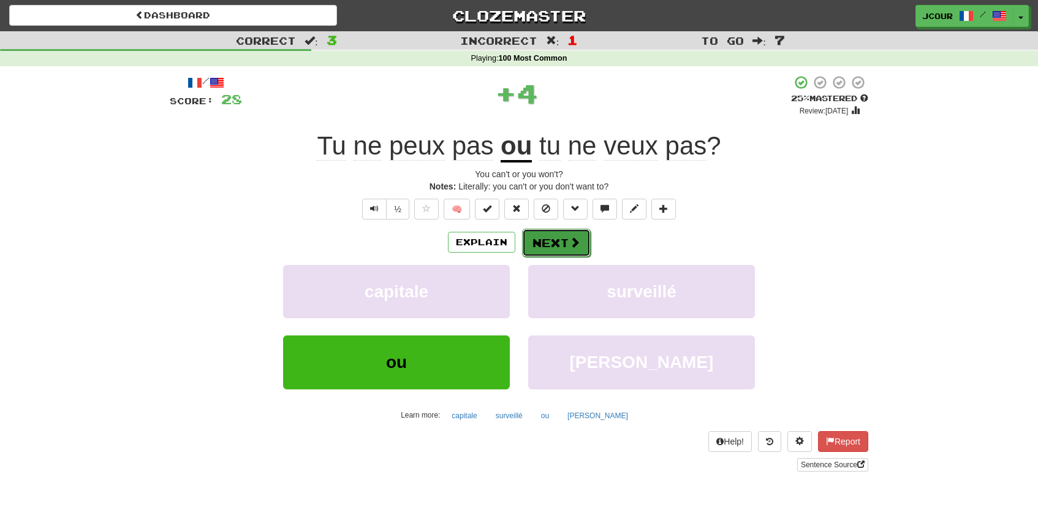
click at [543, 238] on button "Next" at bounding box center [556, 243] width 69 height 28
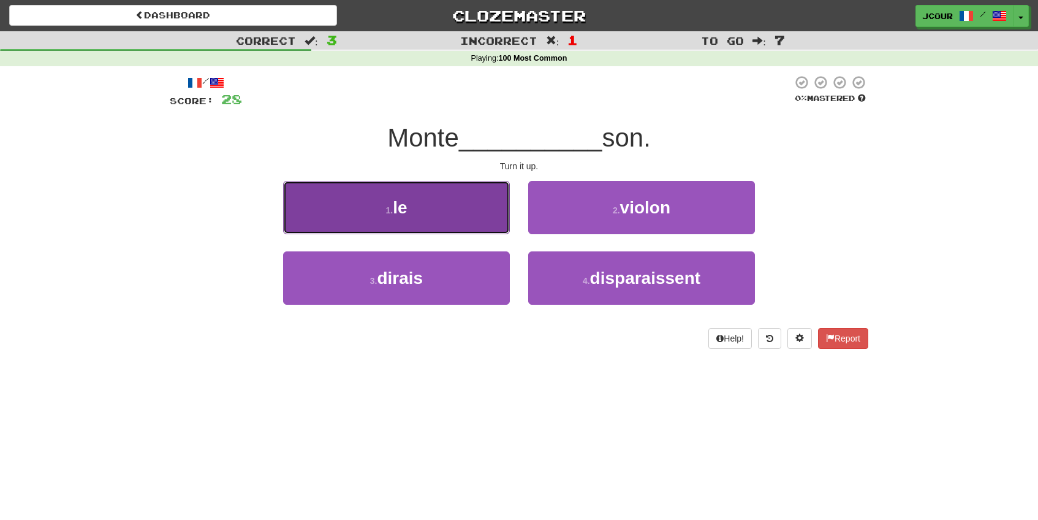
click at [497, 221] on button "1 . le" at bounding box center [396, 207] width 227 height 53
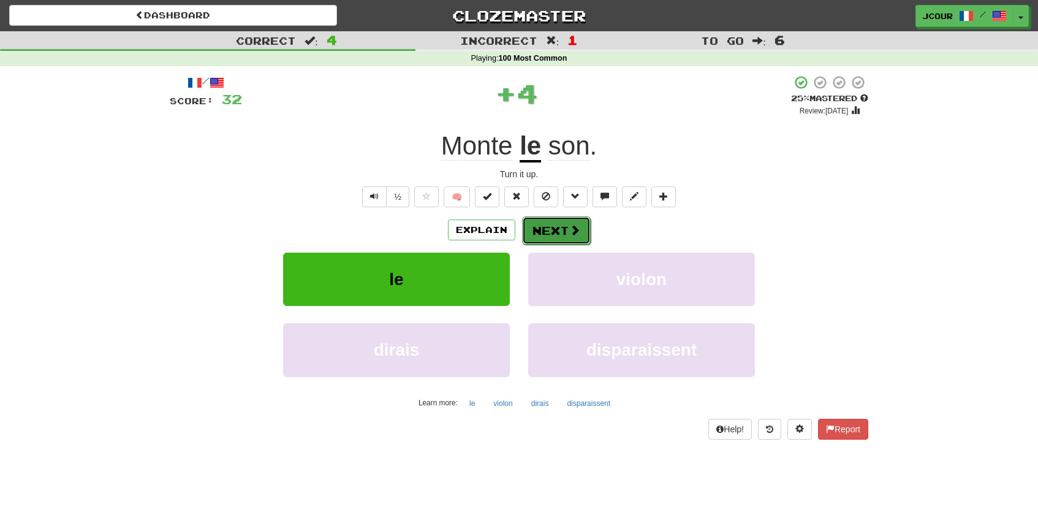
click at [564, 223] on button "Next" at bounding box center [556, 230] width 69 height 28
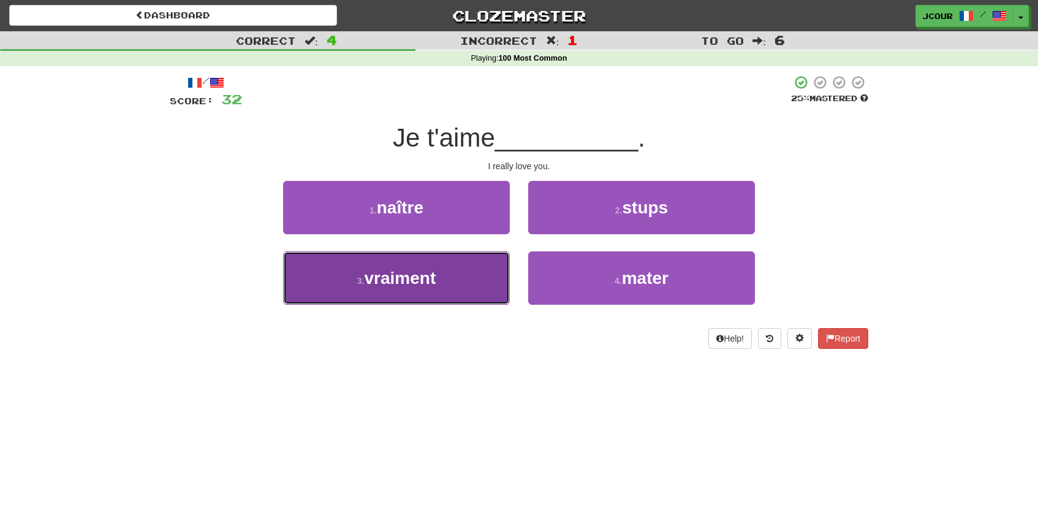
click at [494, 292] on button "3 . vraiment" at bounding box center [396, 277] width 227 height 53
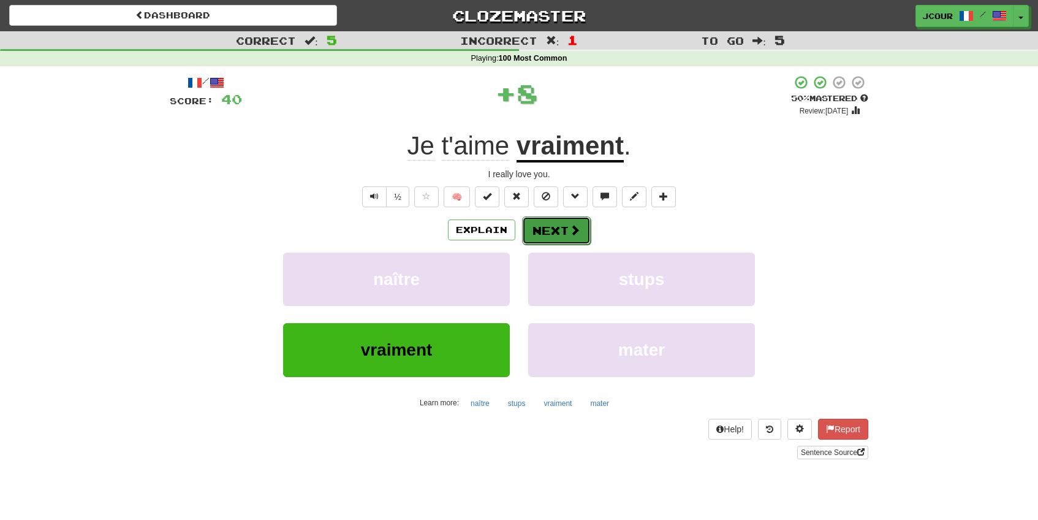
click at [550, 238] on button "Next" at bounding box center [556, 230] width 69 height 28
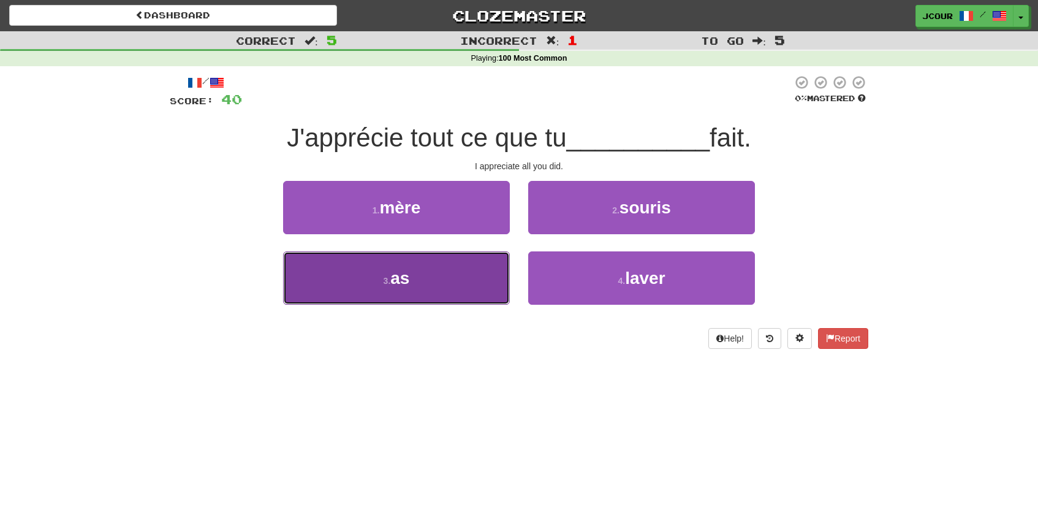
click at [459, 278] on button "3 . as" at bounding box center [396, 277] width 227 height 53
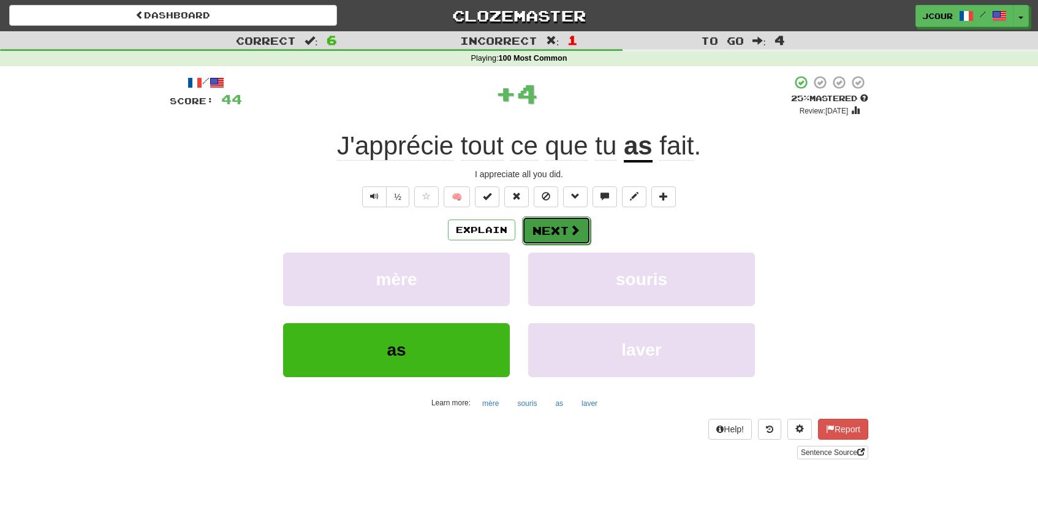
click at [534, 227] on button "Next" at bounding box center [556, 230] width 69 height 28
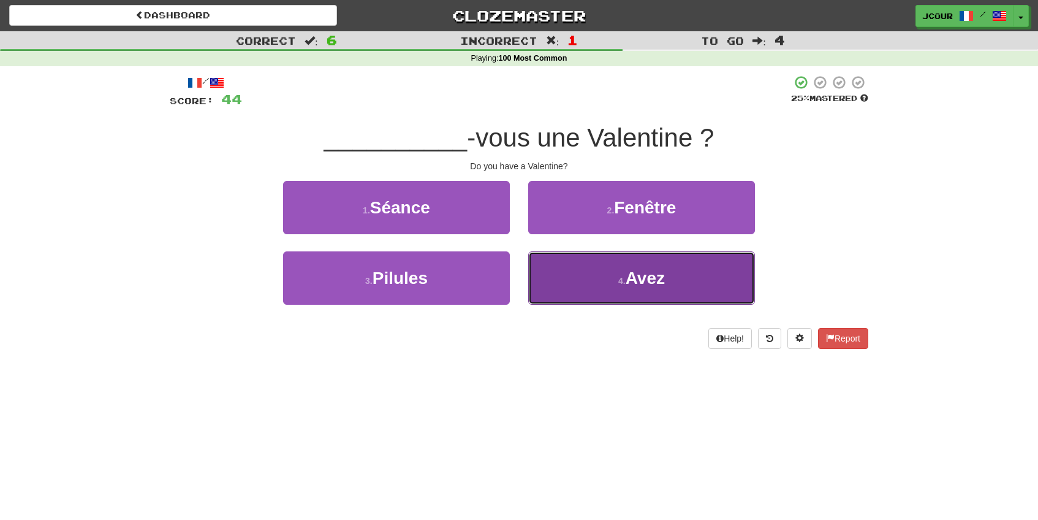
click at [602, 287] on button "4 . Avez" at bounding box center [641, 277] width 227 height 53
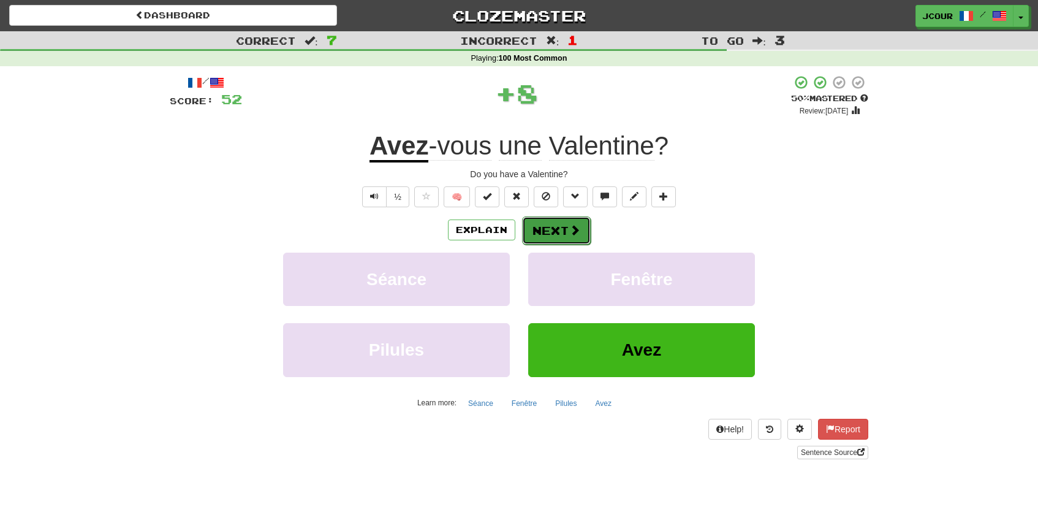
click at [572, 232] on span at bounding box center [574, 229] width 11 height 11
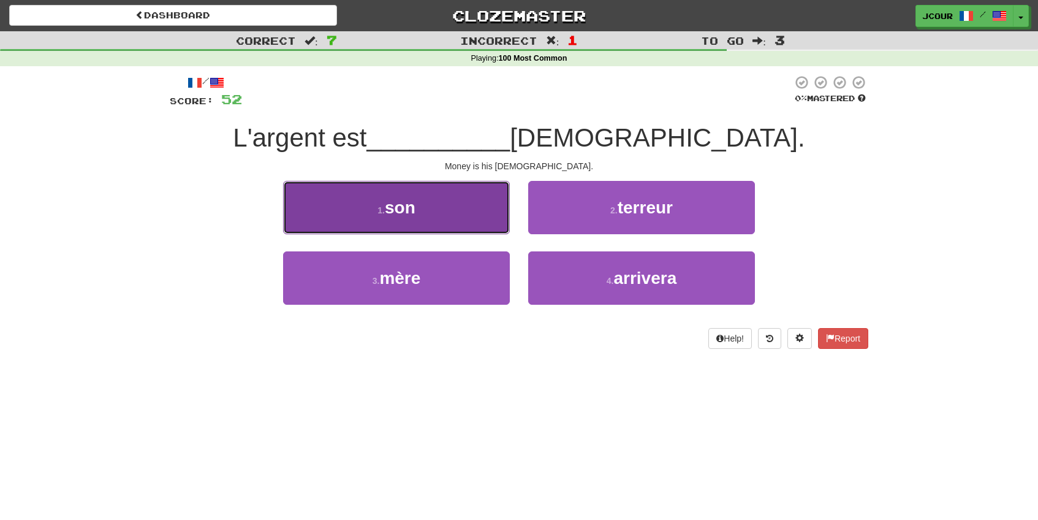
click at [485, 226] on button "1 . son" at bounding box center [396, 207] width 227 height 53
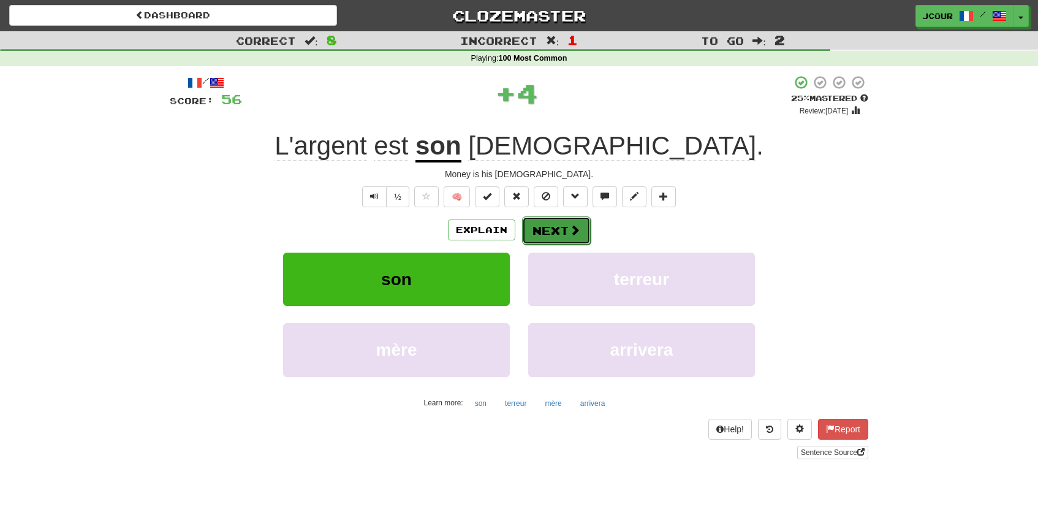
click at [550, 234] on button "Next" at bounding box center [556, 230] width 69 height 28
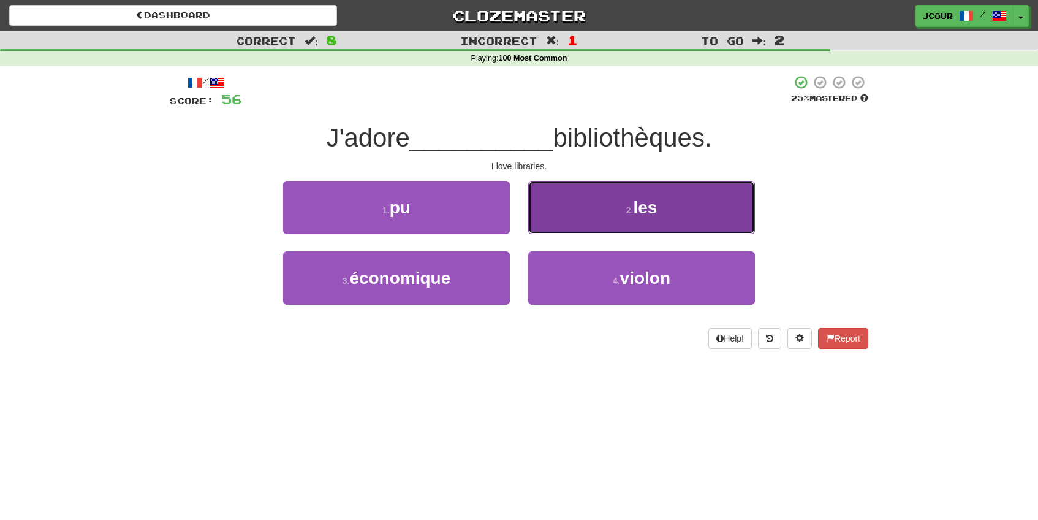
click at [612, 225] on button "2 . les" at bounding box center [641, 207] width 227 height 53
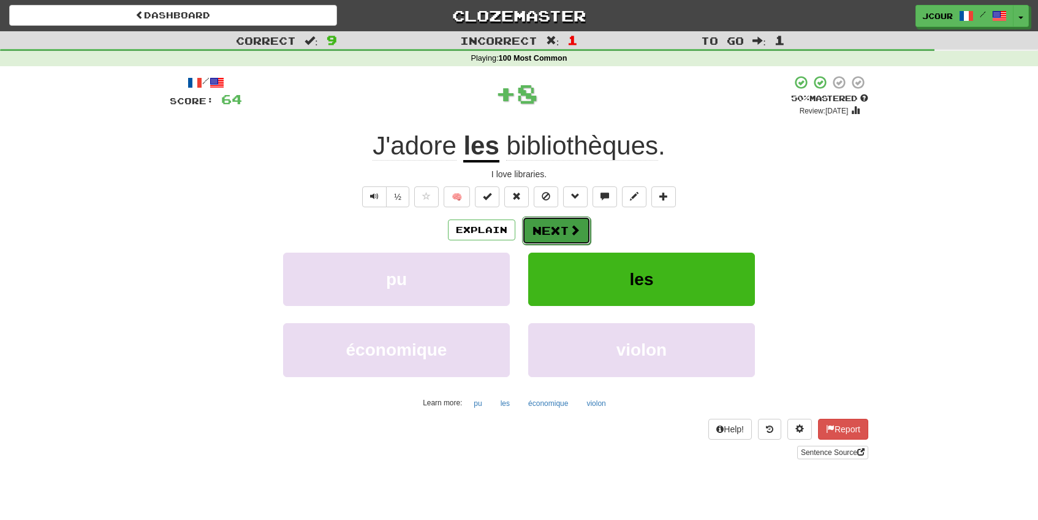
click at [570, 230] on span at bounding box center [574, 229] width 11 height 11
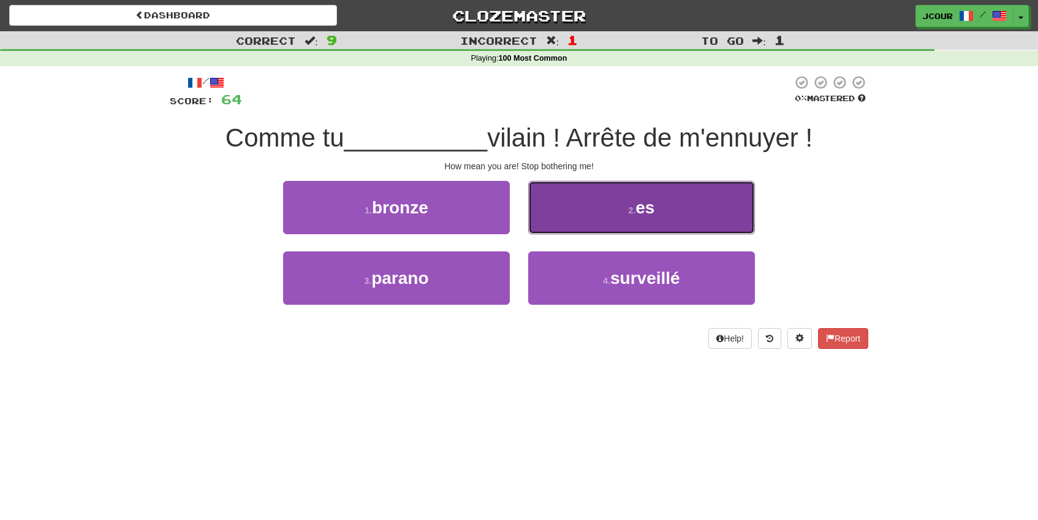
click at [593, 224] on button "2 . es" at bounding box center [641, 207] width 227 height 53
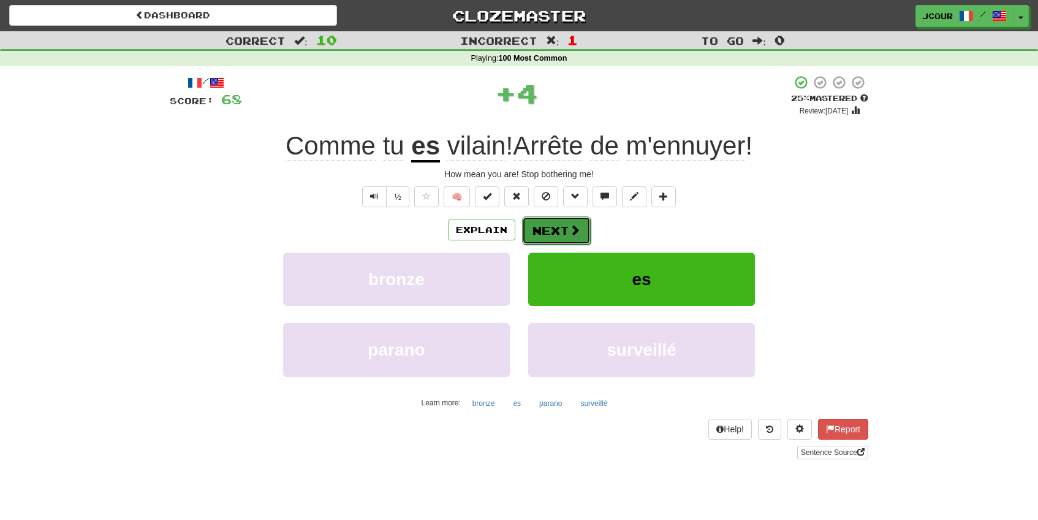
click at [570, 230] on span at bounding box center [574, 229] width 11 height 11
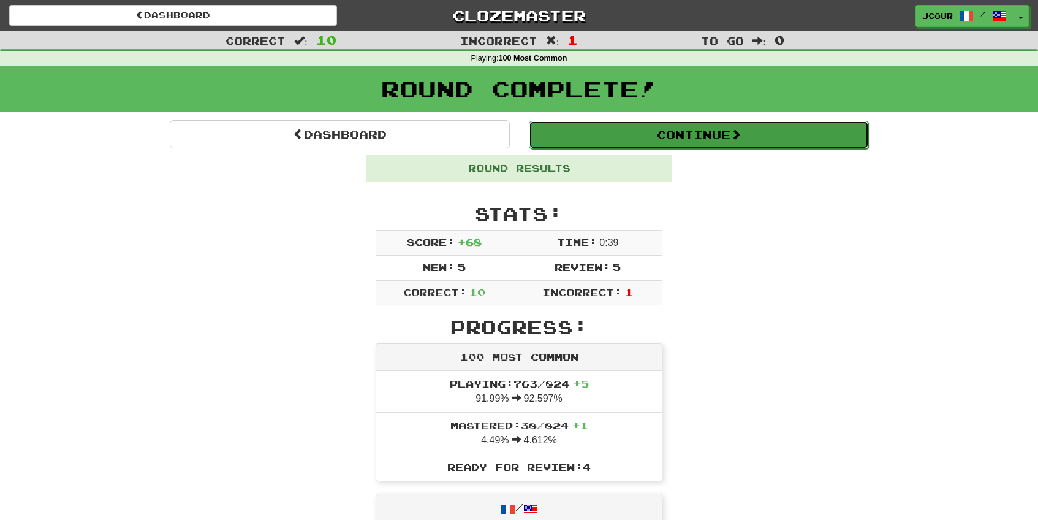
click at [691, 148] on button "Continue" at bounding box center [699, 135] width 340 height 28
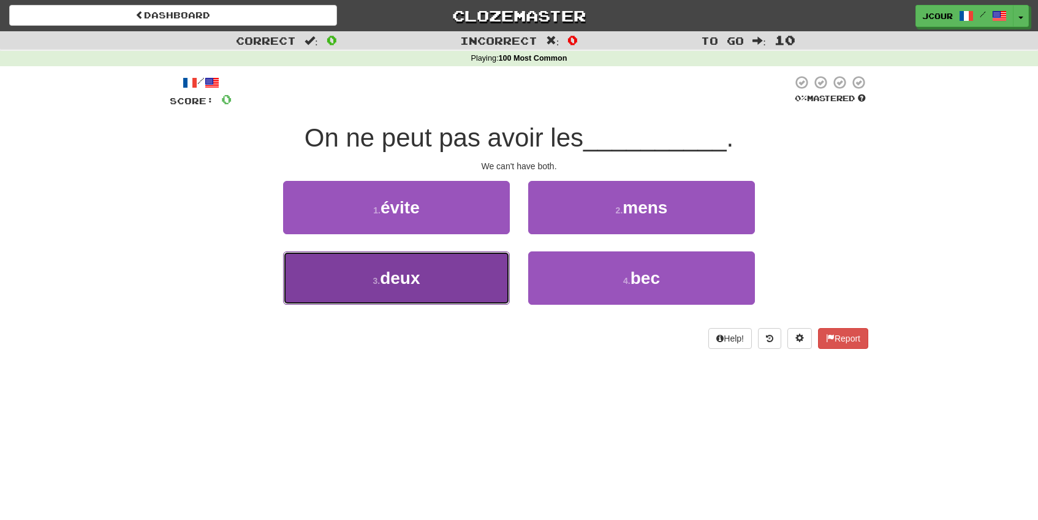
click at [483, 276] on button "3 . deux" at bounding box center [396, 277] width 227 height 53
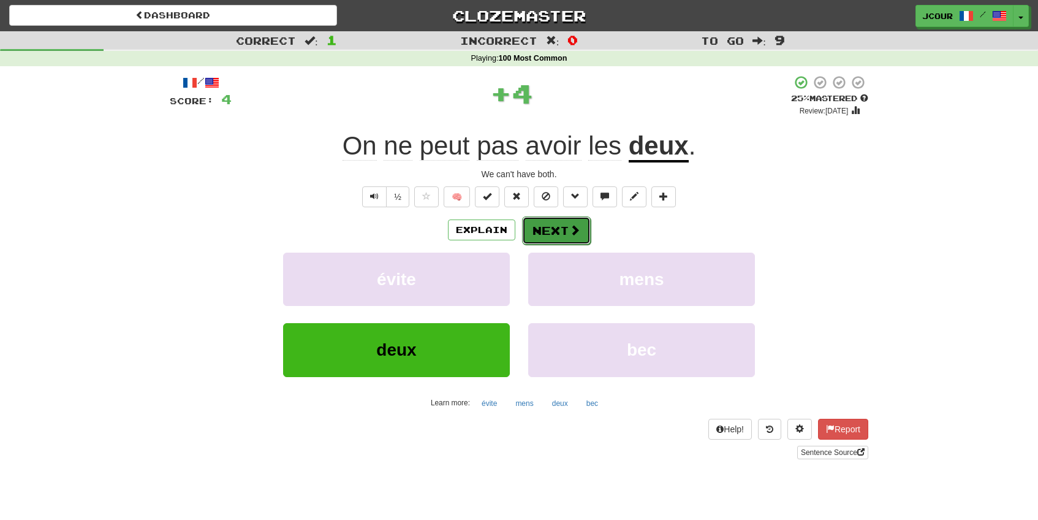
click at [586, 225] on button "Next" at bounding box center [556, 230] width 69 height 28
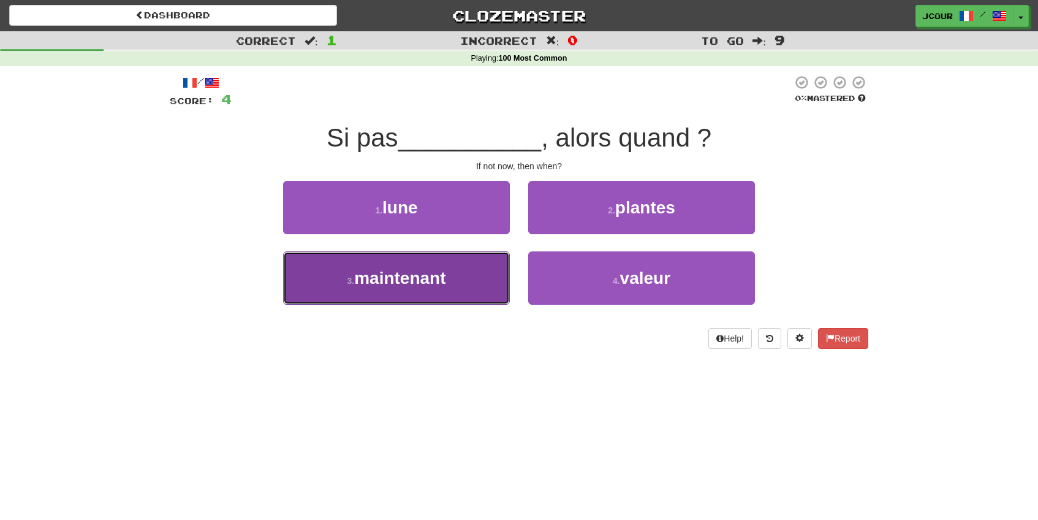
click at [491, 292] on button "3 . maintenant" at bounding box center [396, 277] width 227 height 53
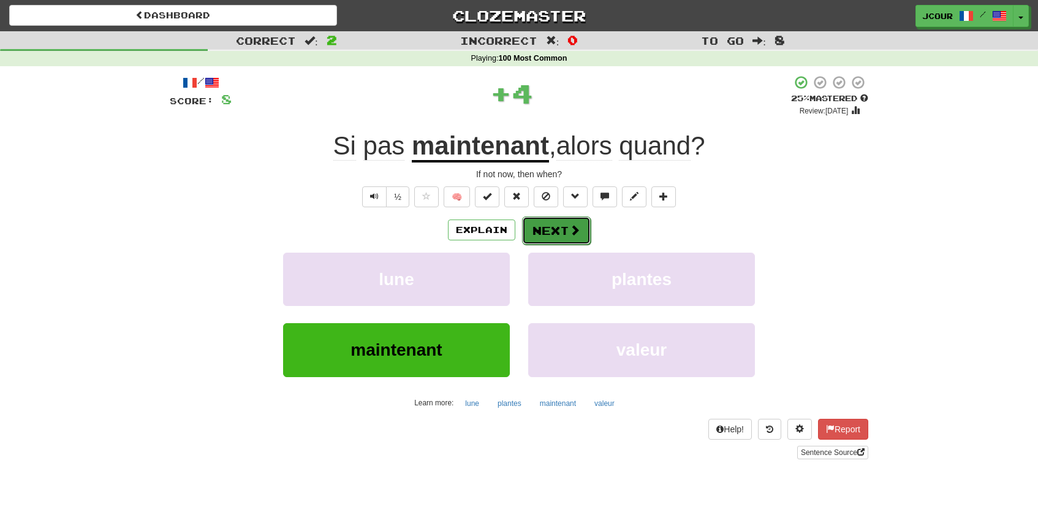
click at [547, 239] on button "Next" at bounding box center [556, 230] width 69 height 28
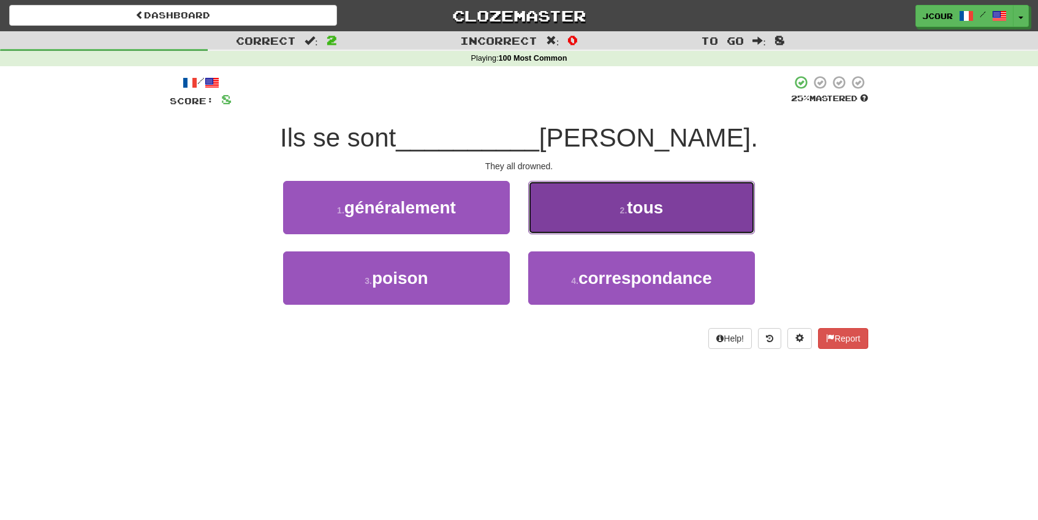
click at [567, 210] on button "2 . tous" at bounding box center [641, 207] width 227 height 53
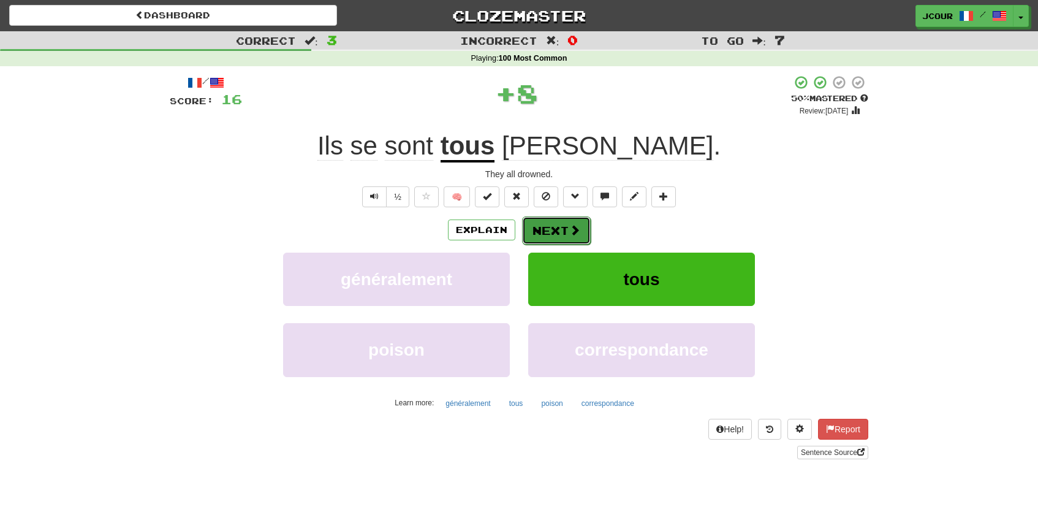
click at [539, 222] on button "Next" at bounding box center [556, 230] width 69 height 28
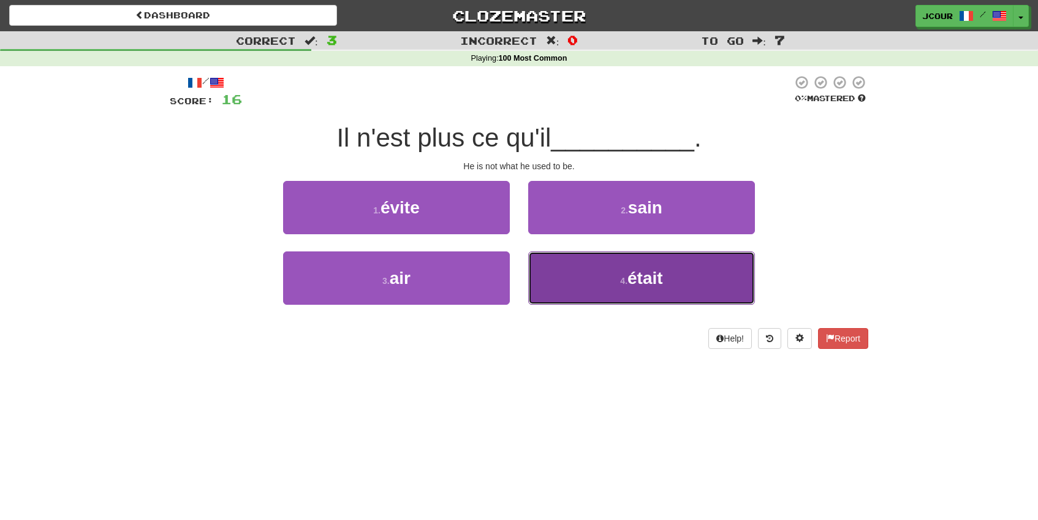
click at [564, 271] on button "4 . était" at bounding box center [641, 277] width 227 height 53
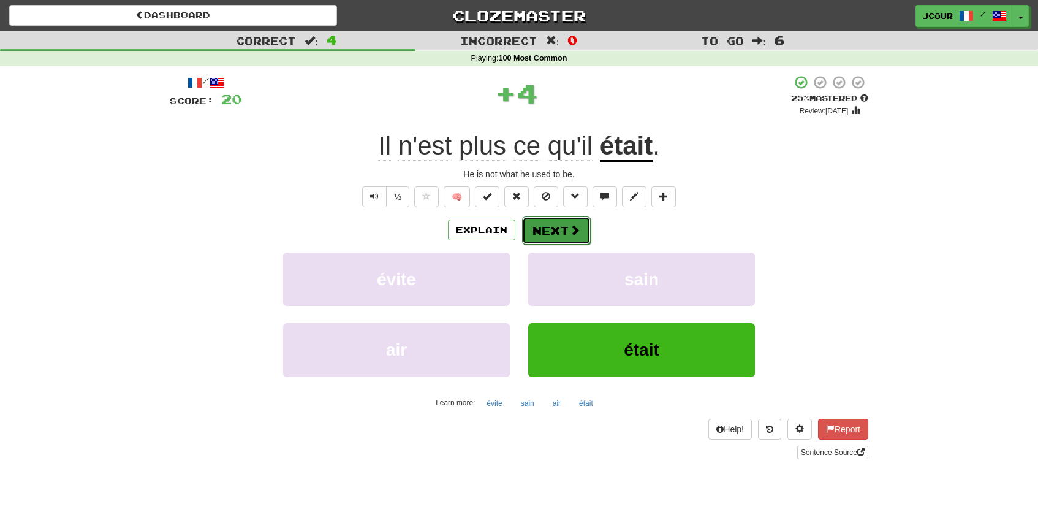
click at [556, 222] on button "Next" at bounding box center [556, 230] width 69 height 28
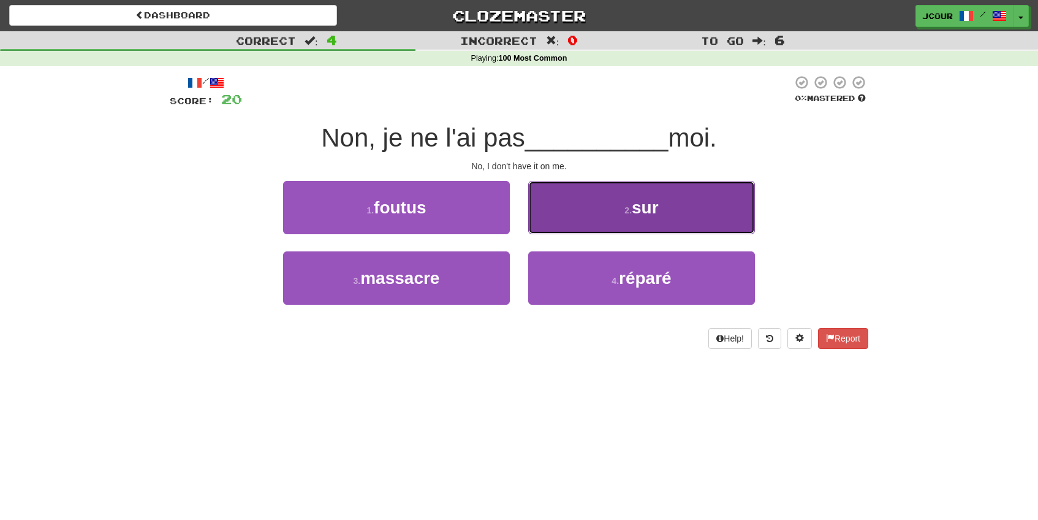
click at [586, 208] on button "2 . sur" at bounding box center [641, 207] width 227 height 53
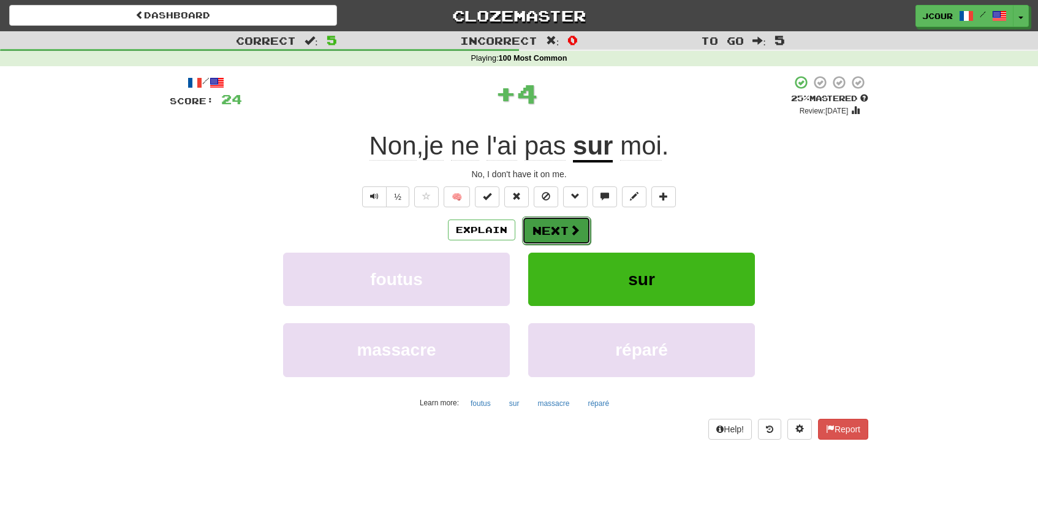
click at [566, 231] on button "Next" at bounding box center [556, 230] width 69 height 28
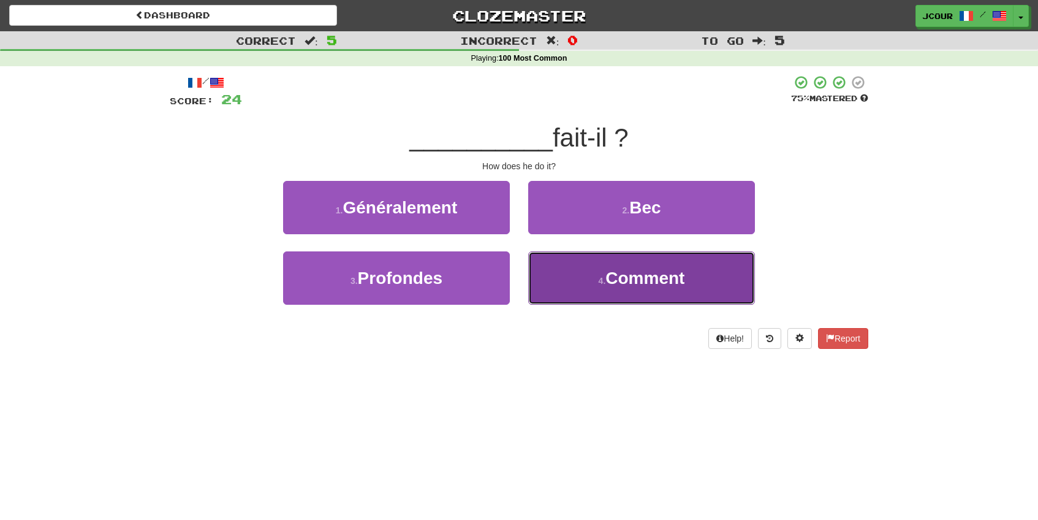
click at [585, 283] on button "4 . Comment" at bounding box center [641, 277] width 227 height 53
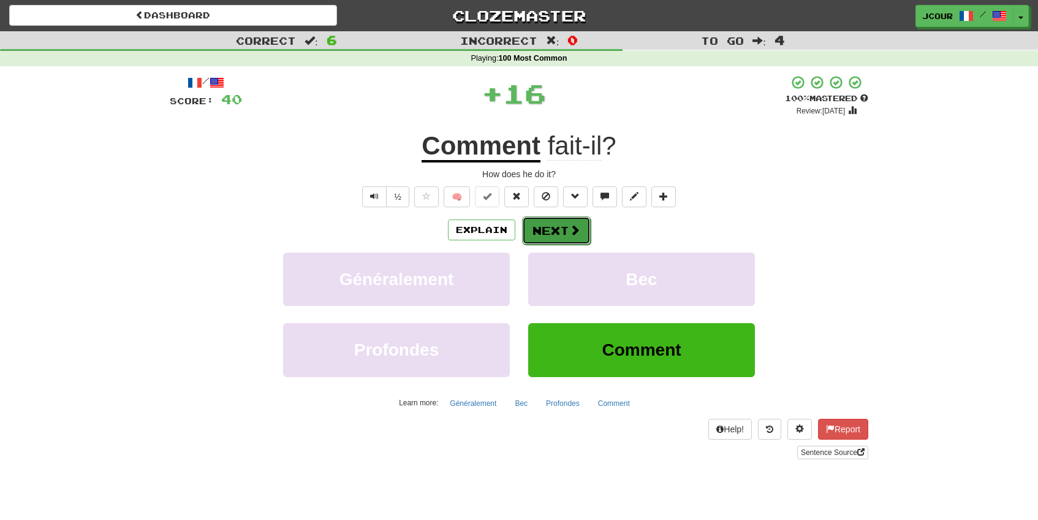
click at [569, 231] on span at bounding box center [574, 229] width 11 height 11
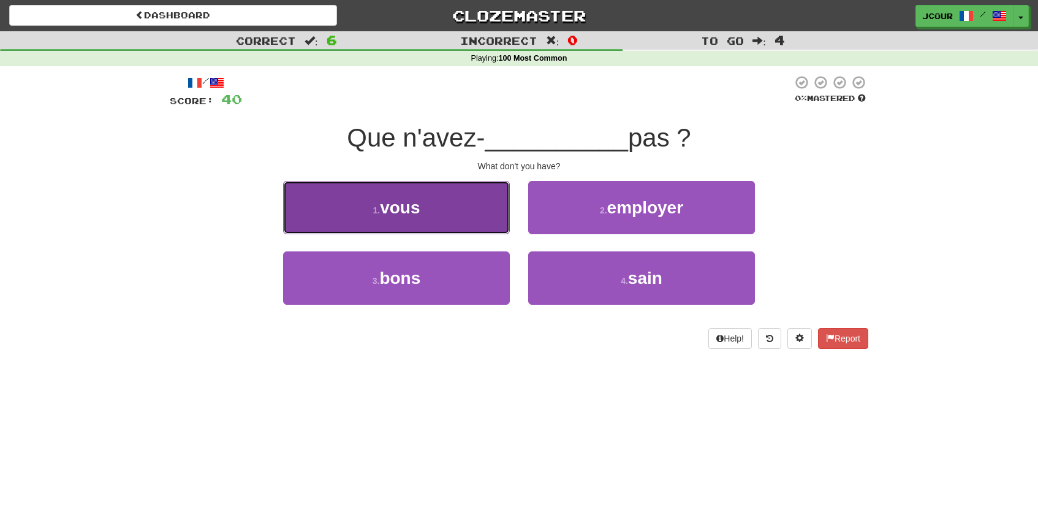
click at [491, 219] on button "1 . vous" at bounding box center [396, 207] width 227 height 53
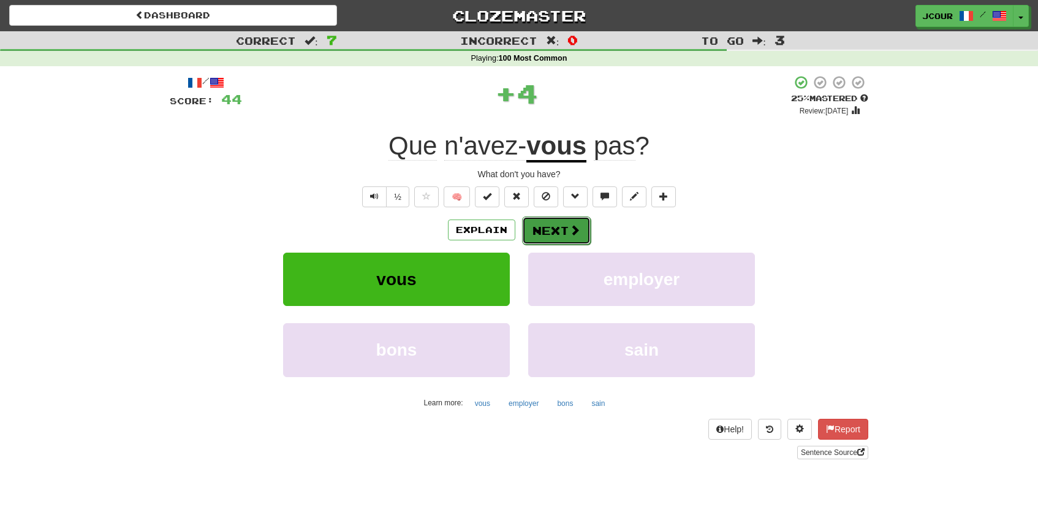
click at [574, 230] on span at bounding box center [574, 229] width 11 height 11
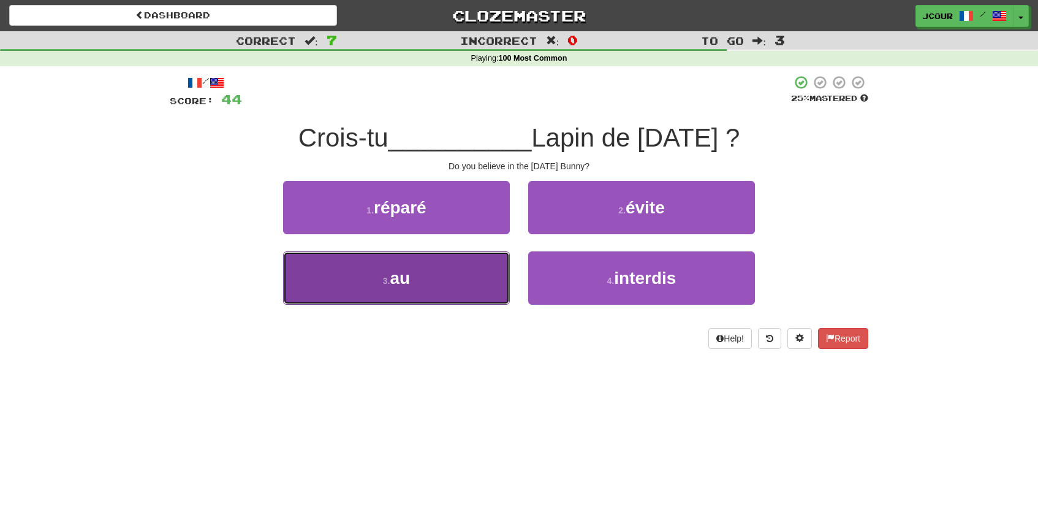
click at [492, 290] on button "3 . au" at bounding box center [396, 277] width 227 height 53
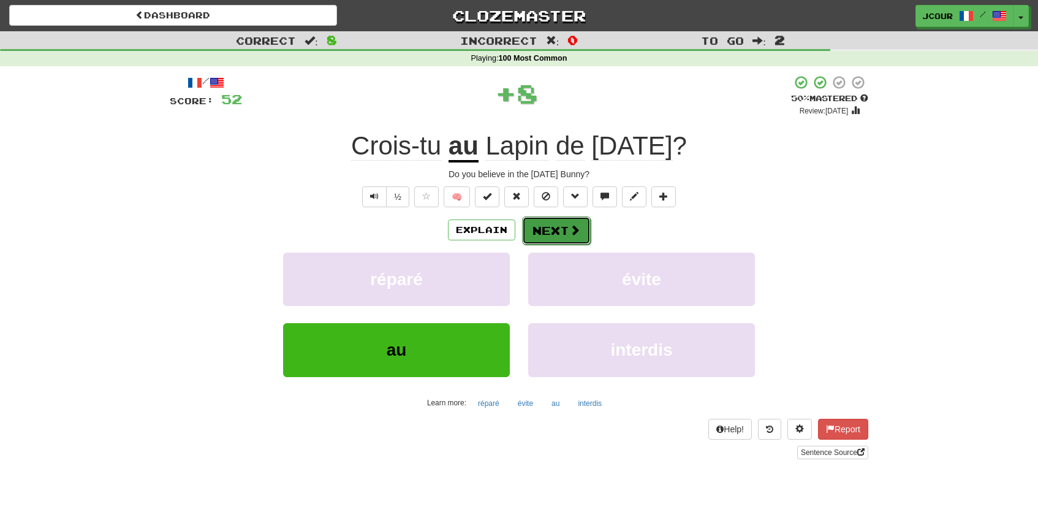
click at [561, 235] on button "Next" at bounding box center [556, 230] width 69 height 28
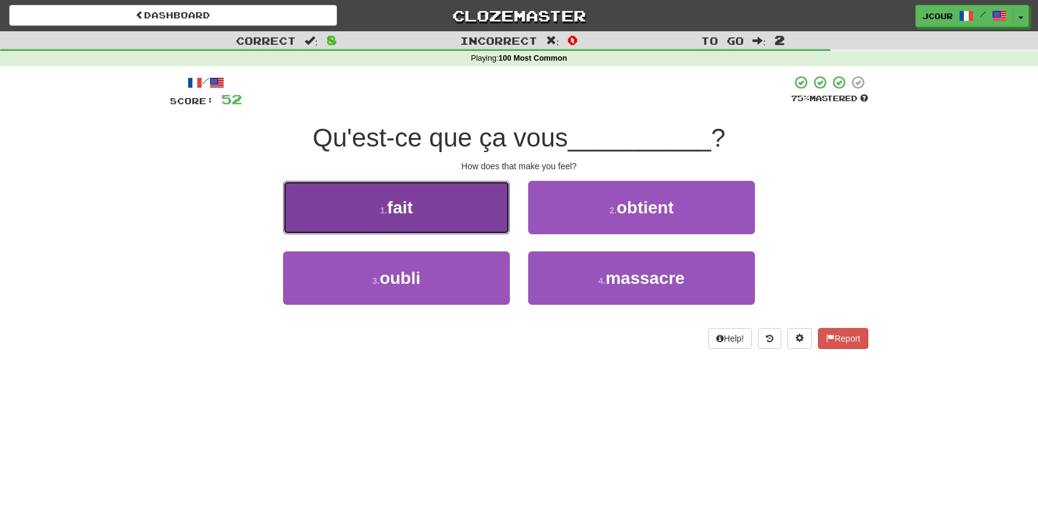
click at [487, 210] on button "1 . fait" at bounding box center [396, 207] width 227 height 53
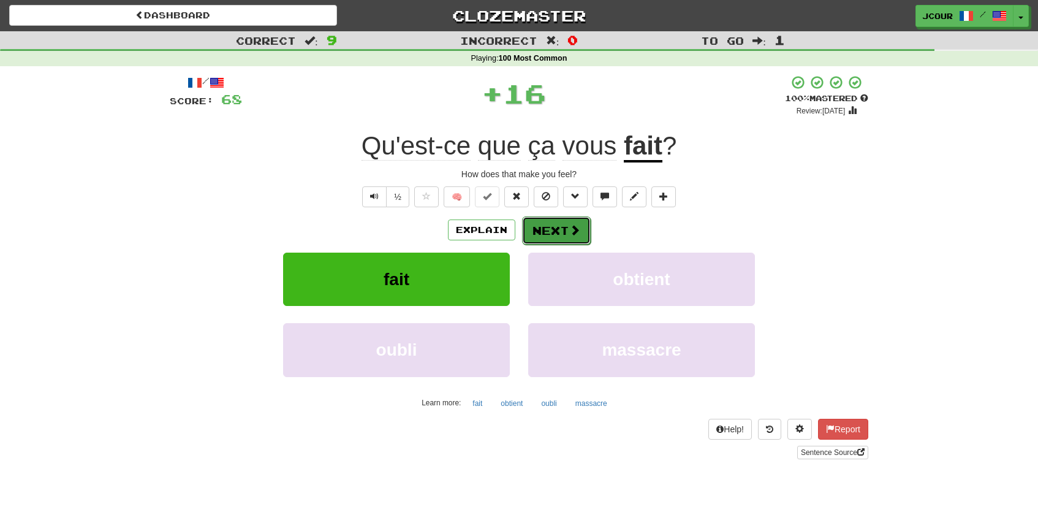
click at [565, 221] on button "Next" at bounding box center [556, 230] width 69 height 28
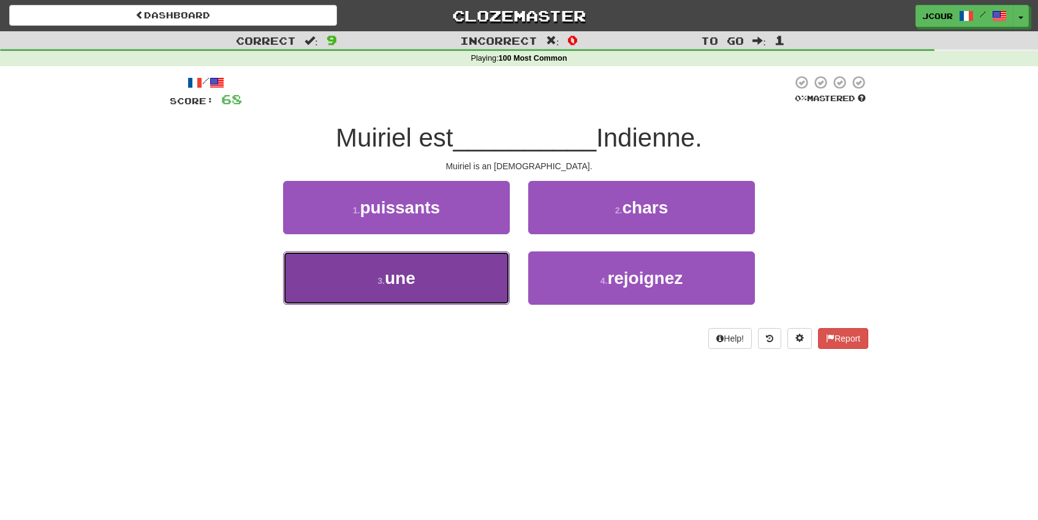
click at [479, 299] on button "3 . une" at bounding box center [396, 277] width 227 height 53
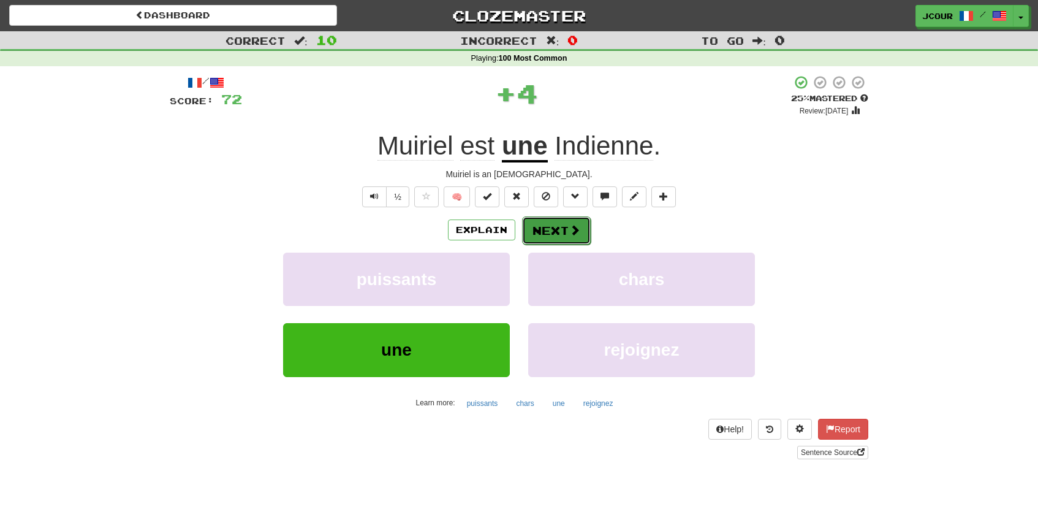
click at [566, 227] on button "Next" at bounding box center [556, 230] width 69 height 28
